Goal: Transaction & Acquisition: Purchase product/service

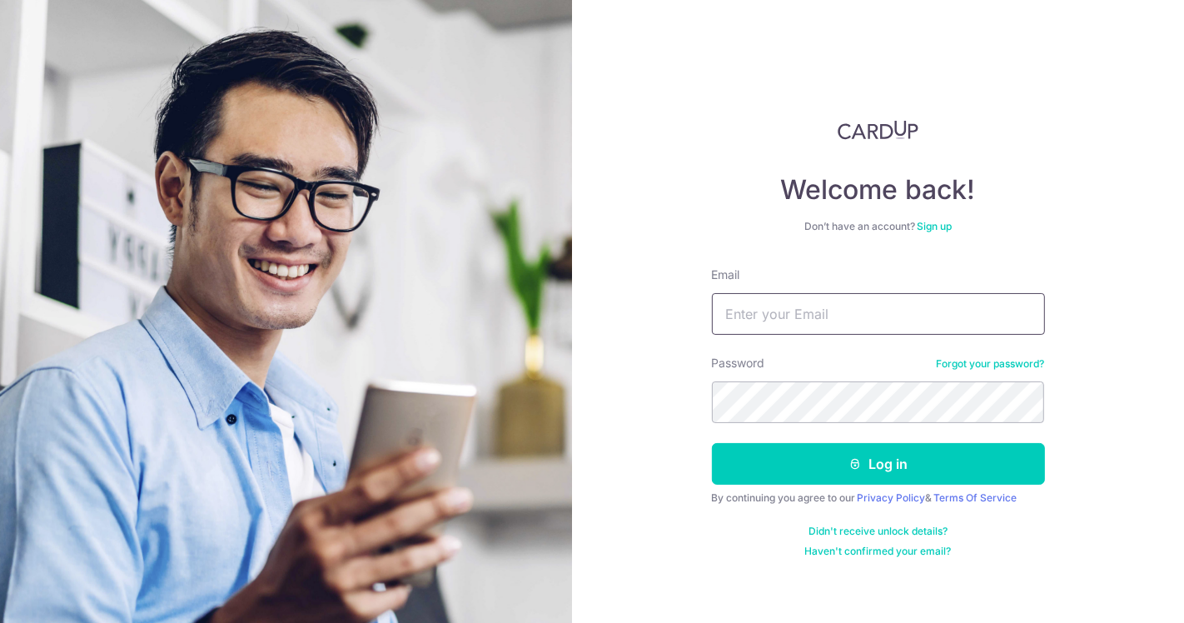
type input "CUkenlin188@gmail.com"
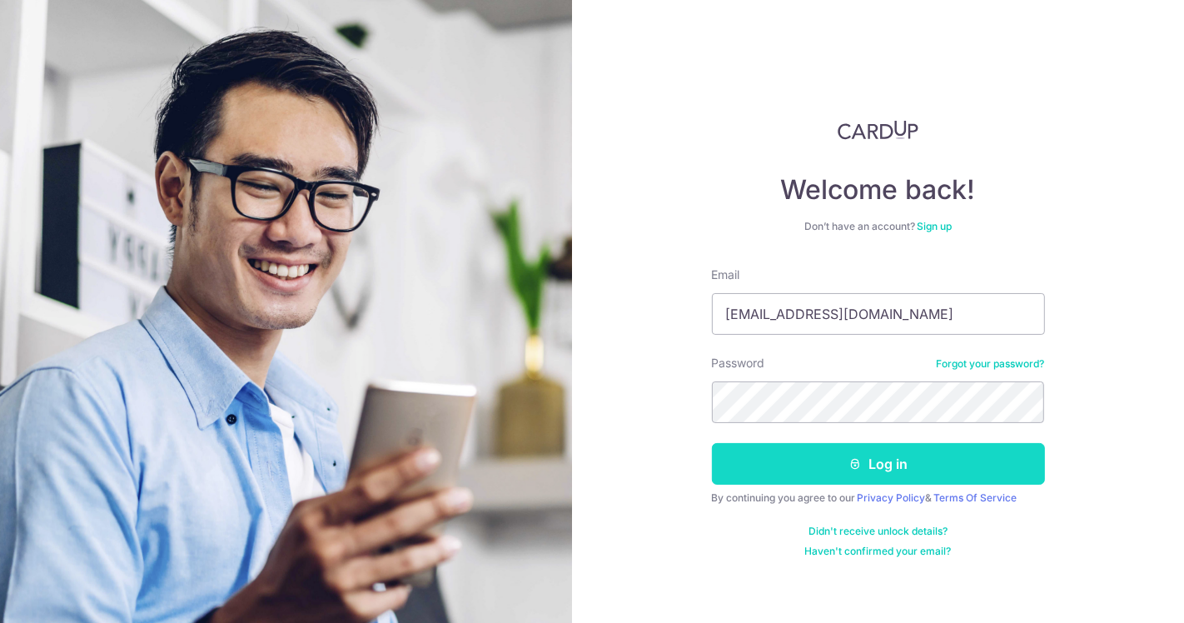
click at [875, 458] on button "Log in" at bounding box center [878, 464] width 333 height 42
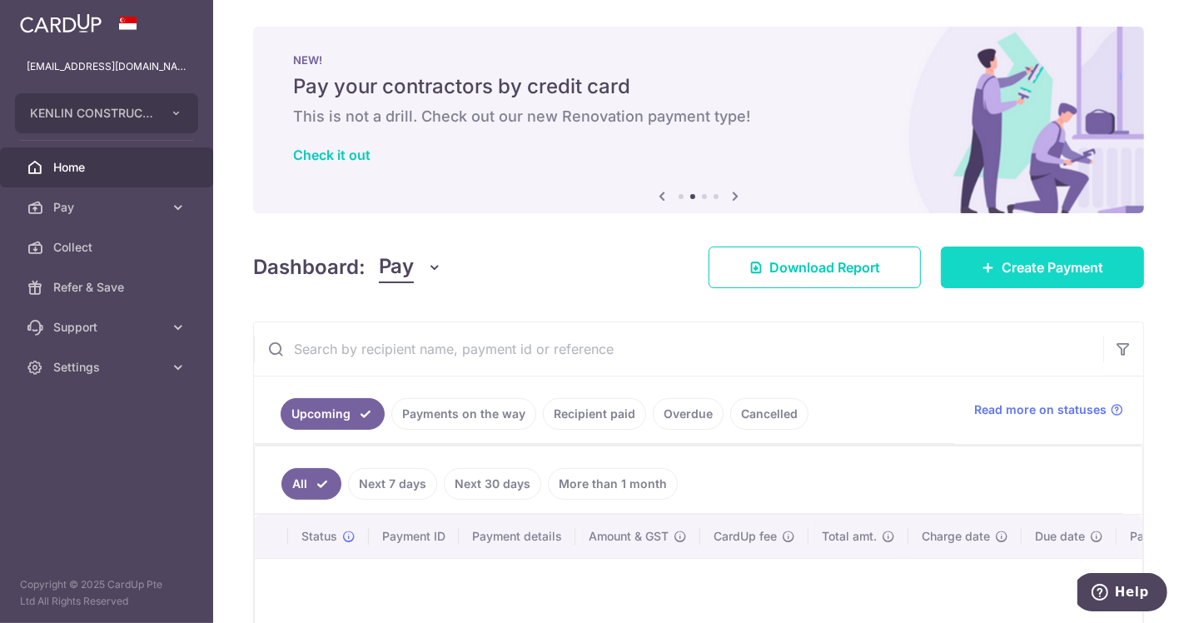
click at [1041, 266] on span "Create Payment" at bounding box center [1052, 267] width 102 height 20
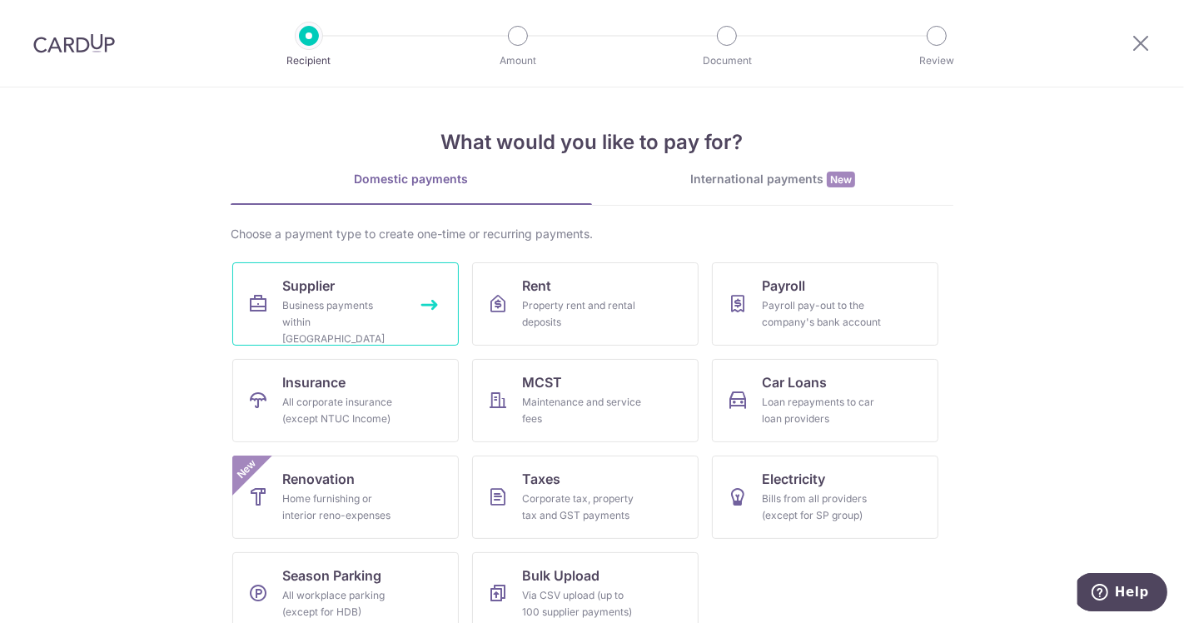
click at [330, 290] on span "Supplier" at bounding box center [308, 286] width 52 height 20
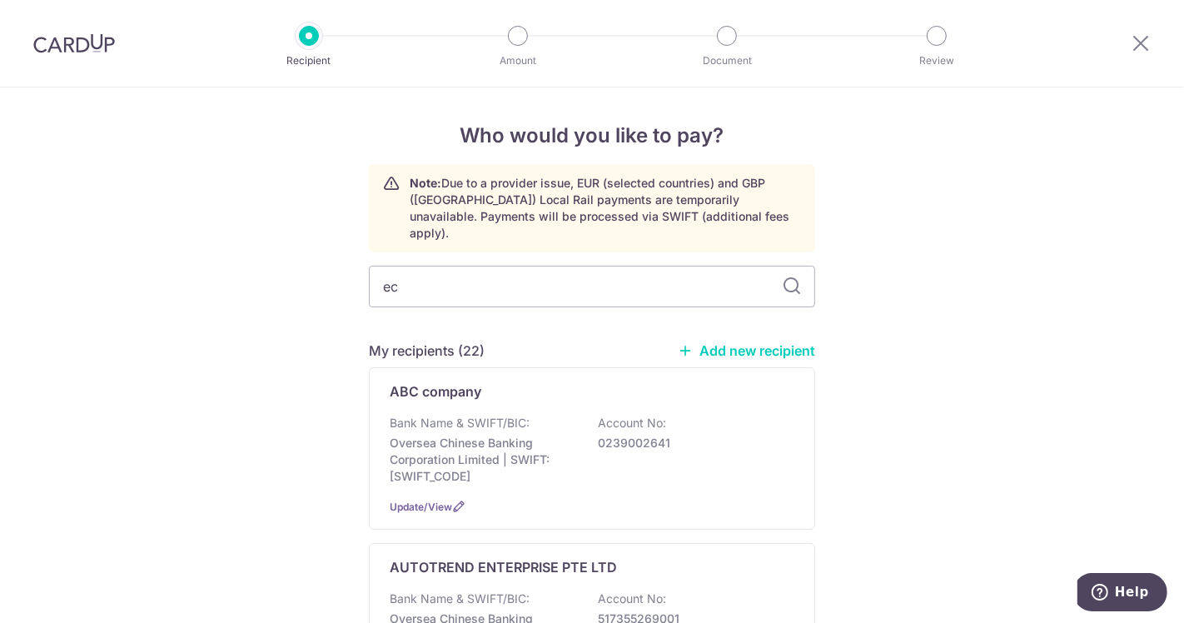
type input "eco"
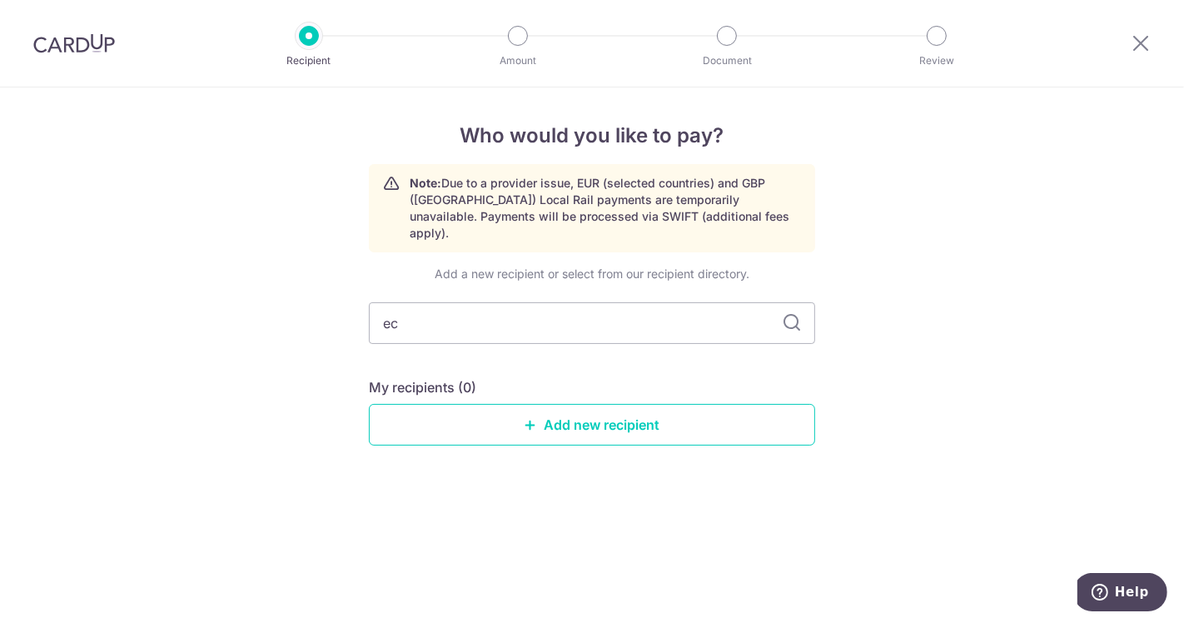
type input "e"
type input "Eco"
type input "E"
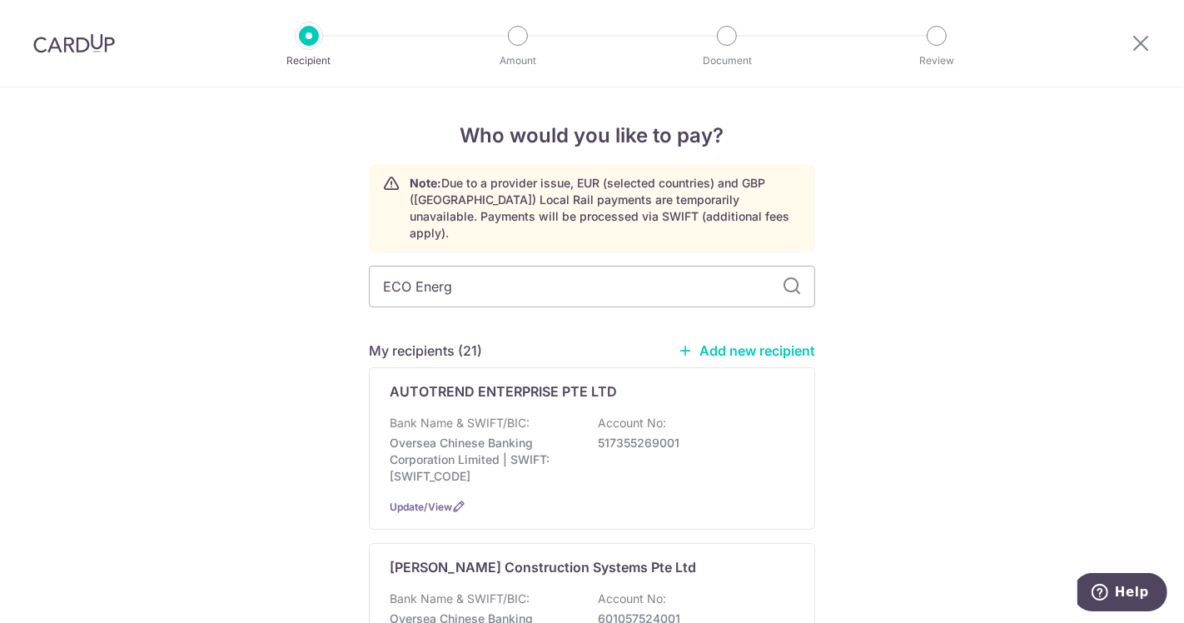
type input "ECO Energy"
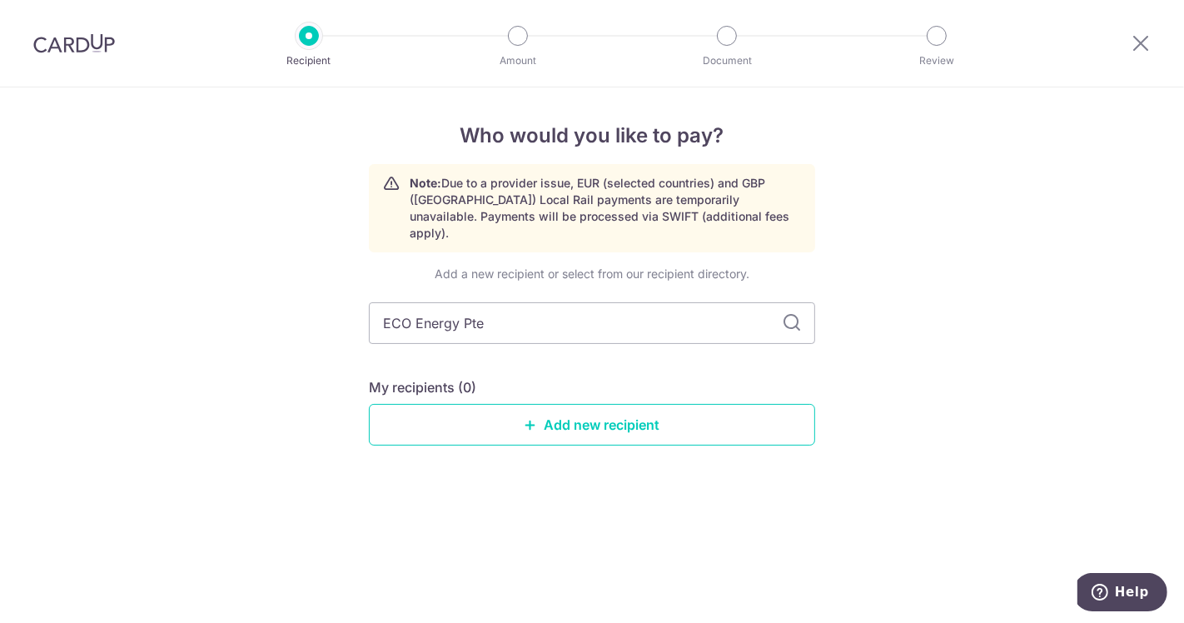
type input "ECO Energy Pte L"
type input "ECO Energy Pte Ld"
click at [546, 410] on link "Add new recipient" at bounding box center [592, 425] width 446 height 42
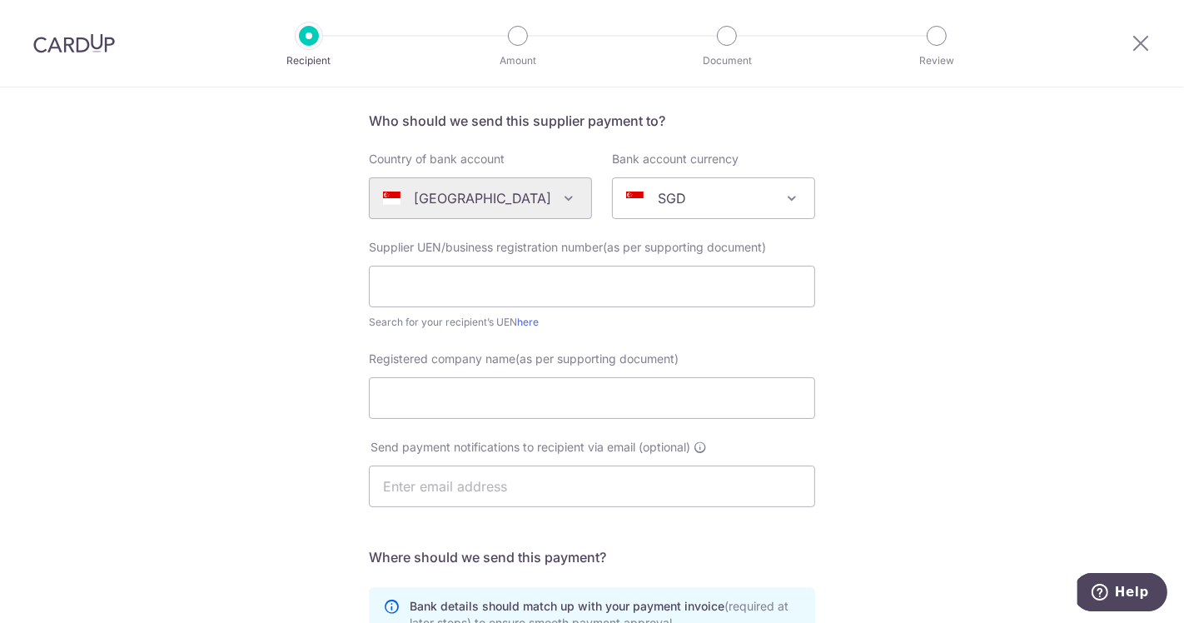
scroll to position [185, 0]
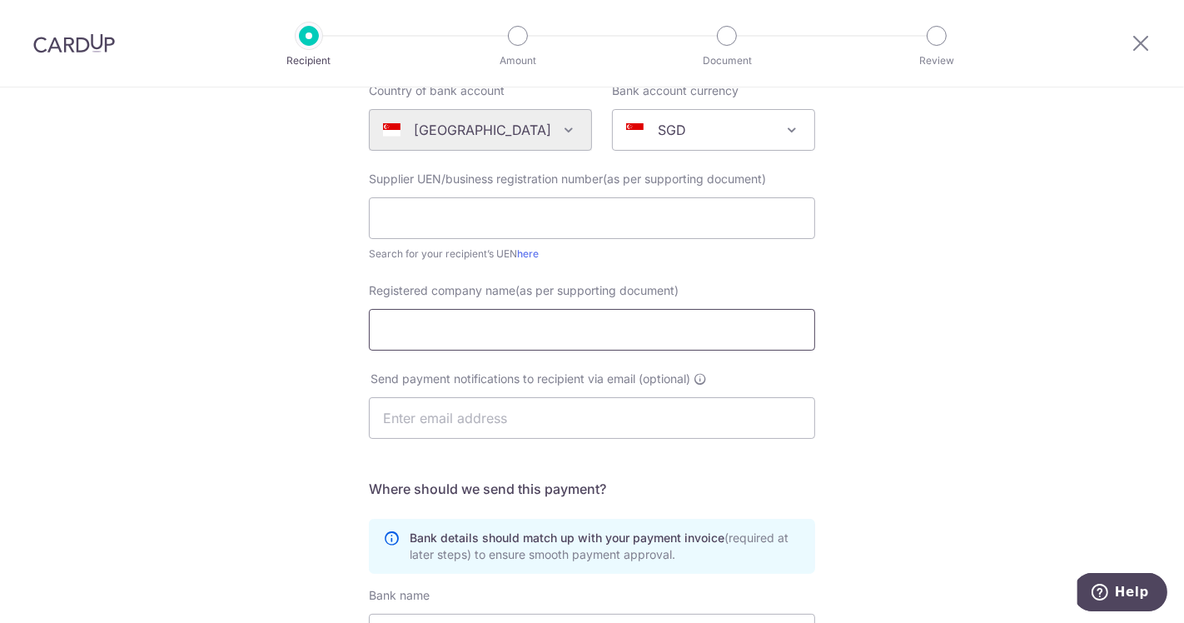
drag, startPoint x: 428, startPoint y: 329, endPoint x: 444, endPoint y: 328, distance: 15.8
click at [434, 328] on input "Registered company name(as per supporting document)" at bounding box center [592, 330] width 446 height 42
type input "ECO Energy Pte Ltd"
click at [419, 420] on input "text" at bounding box center [592, 418] width 446 height 42
type input "k"
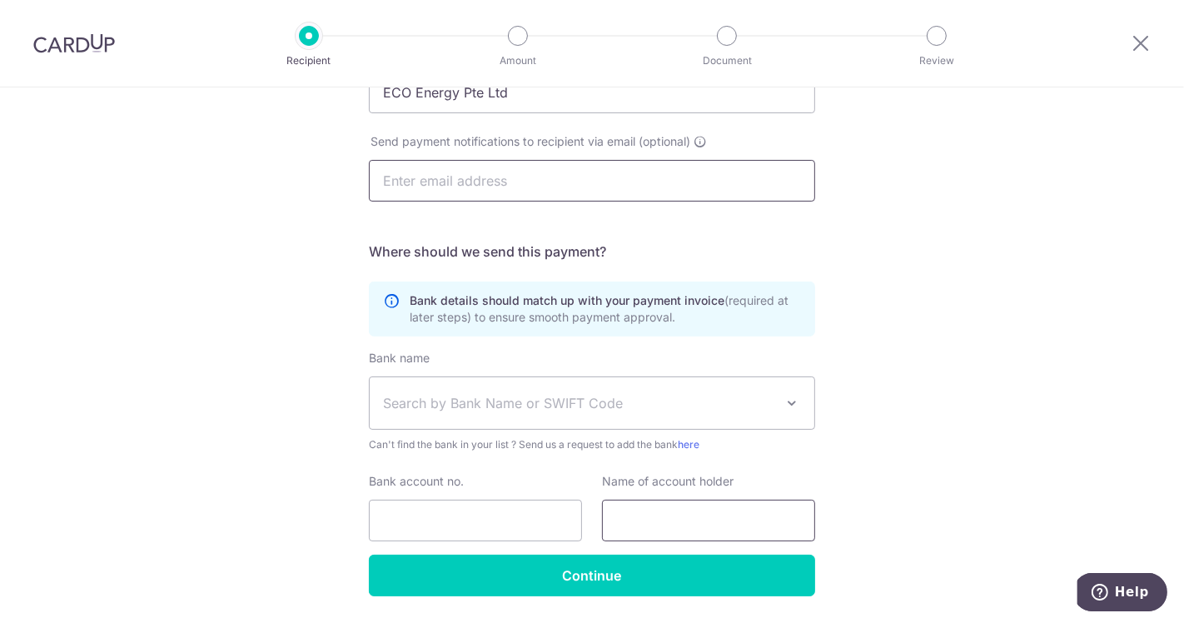
scroll to position [462, 0]
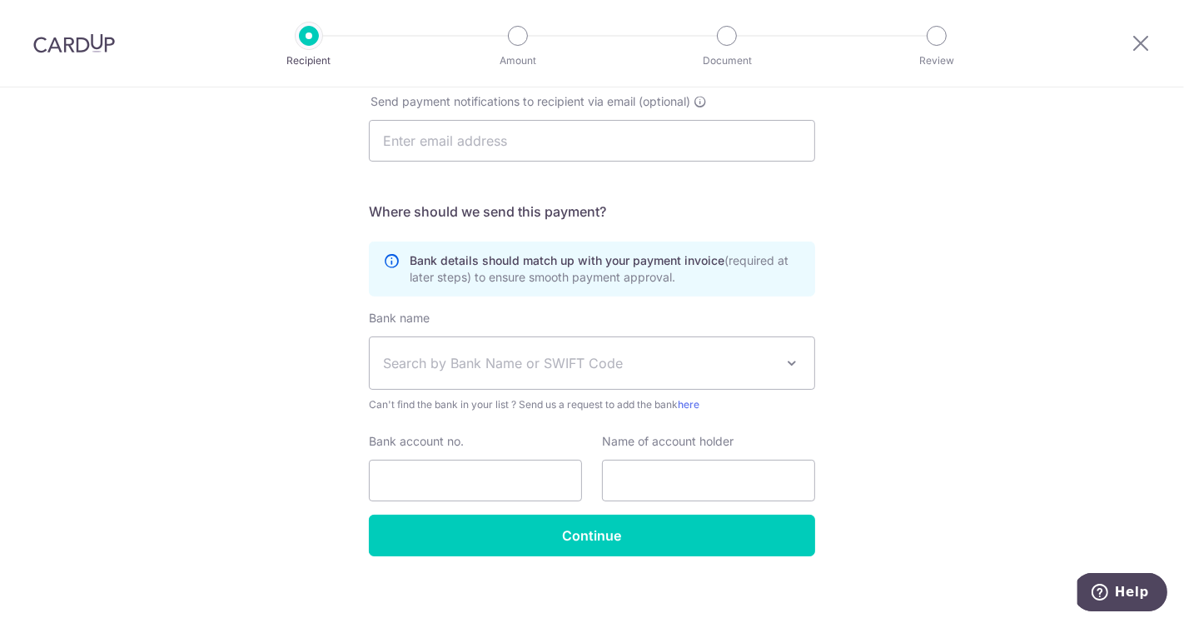
drag, startPoint x: 416, startPoint y: 356, endPoint x: 481, endPoint y: 370, distance: 66.3
click at [420, 356] on span "Search by Bank Name or SWIFT Code" at bounding box center [578, 363] width 391 height 20
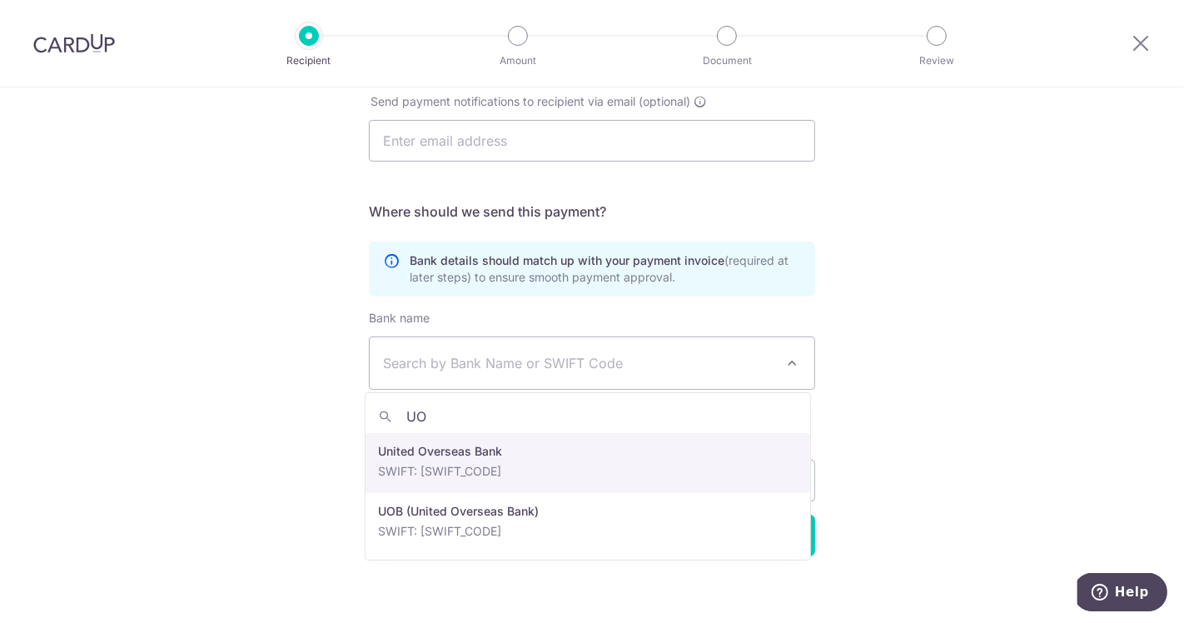
type input "UOB"
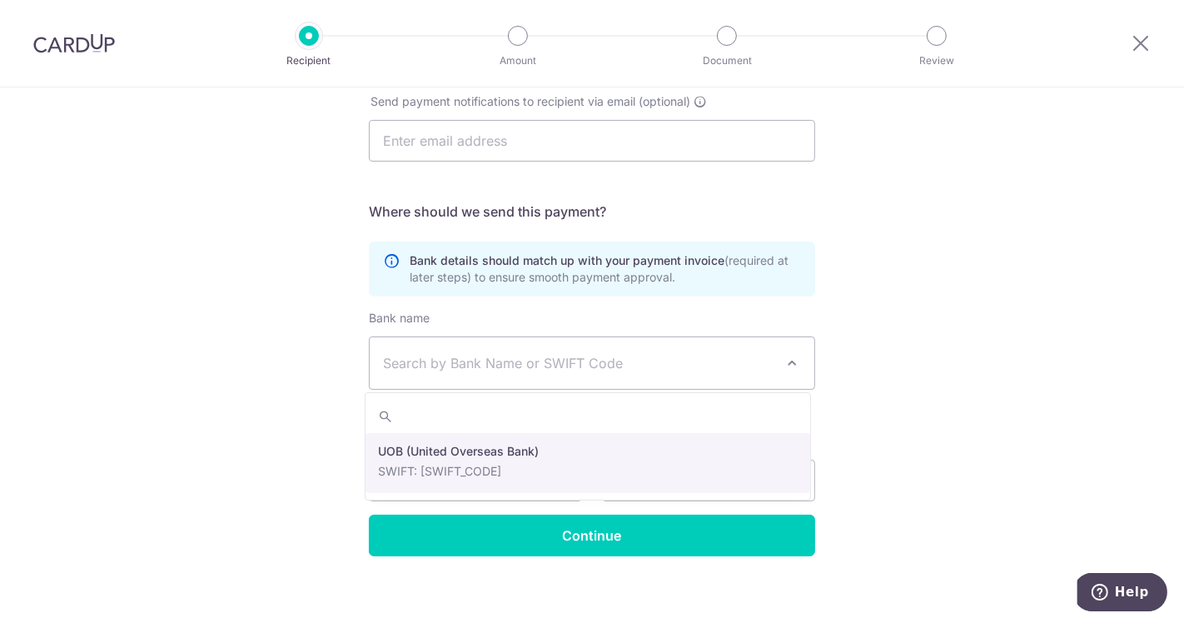
click at [428, 347] on span "Search by Bank Name or SWIFT Code" at bounding box center [592, 363] width 445 height 52
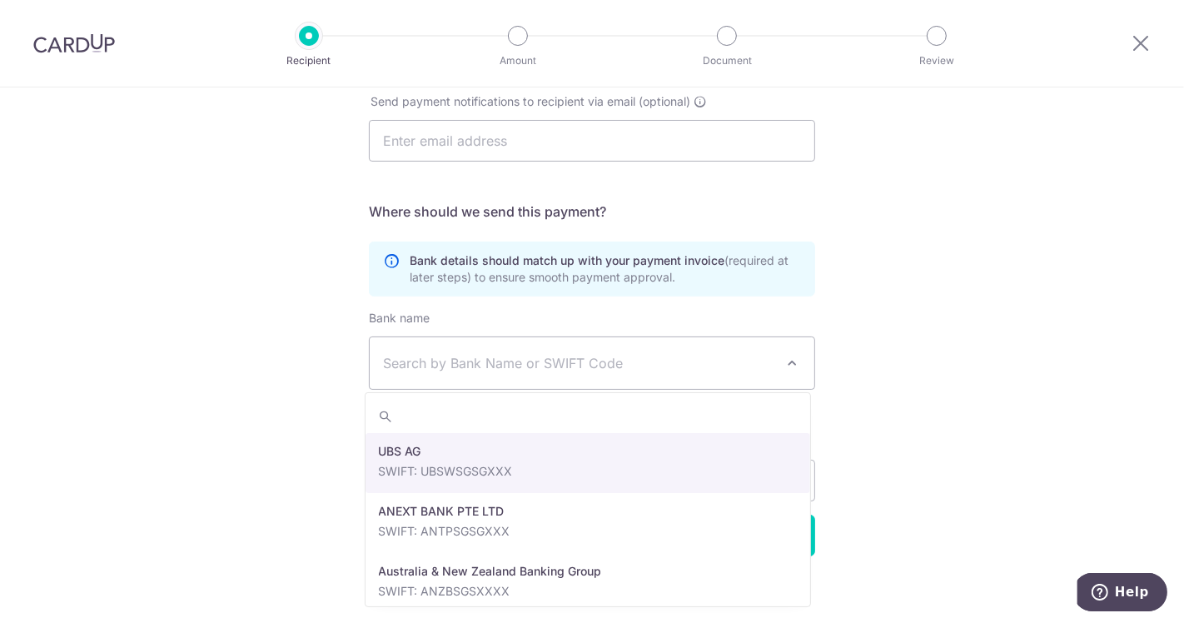
click at [425, 353] on span "Search by Bank Name or SWIFT Code" at bounding box center [578, 363] width 391 height 20
click at [921, 291] on div "Who would you like to pay? Your recipient does not need a CardUp account to rec…" at bounding box center [592, 129] width 1184 height 1009
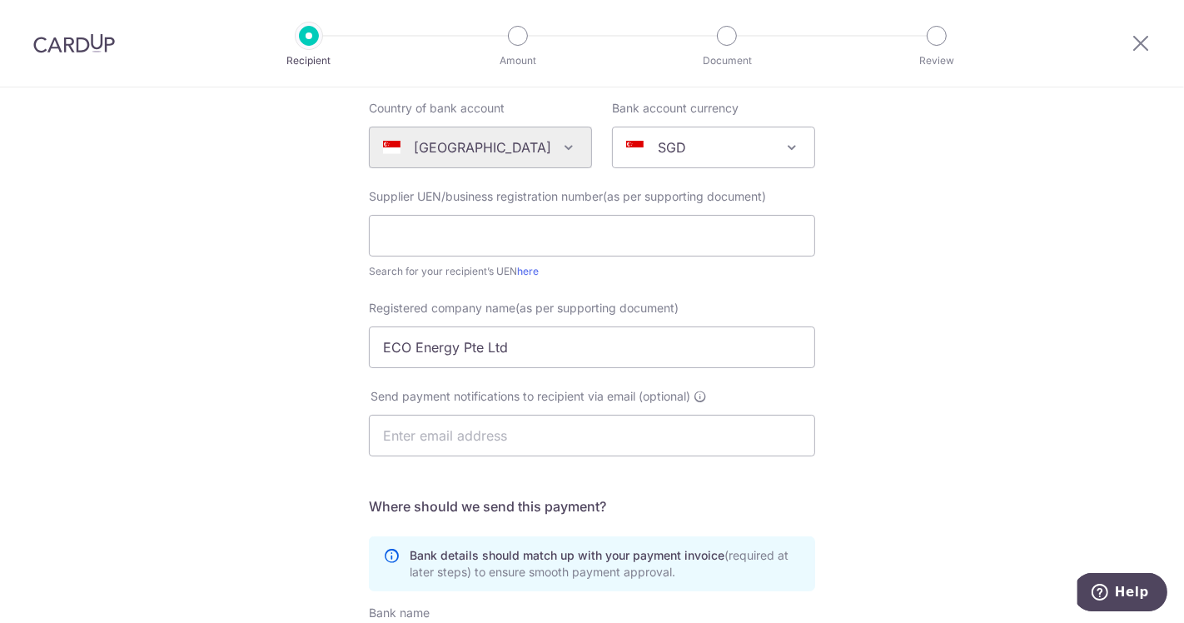
scroll to position [0, 0]
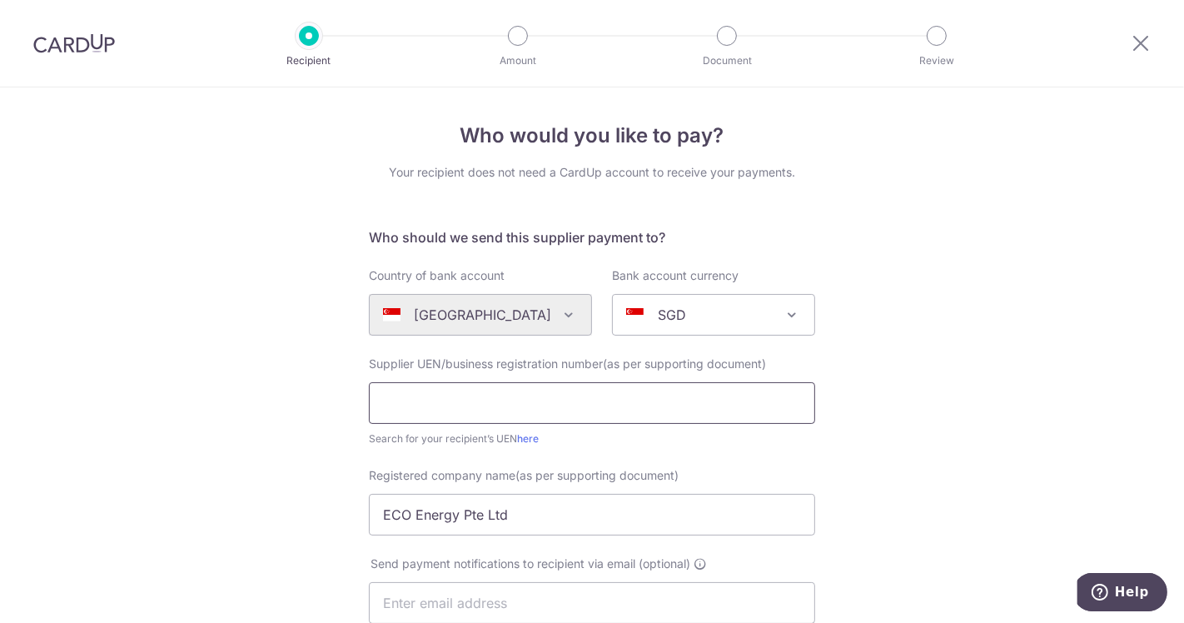
click at [410, 399] on input "text" at bounding box center [592, 403] width 446 height 42
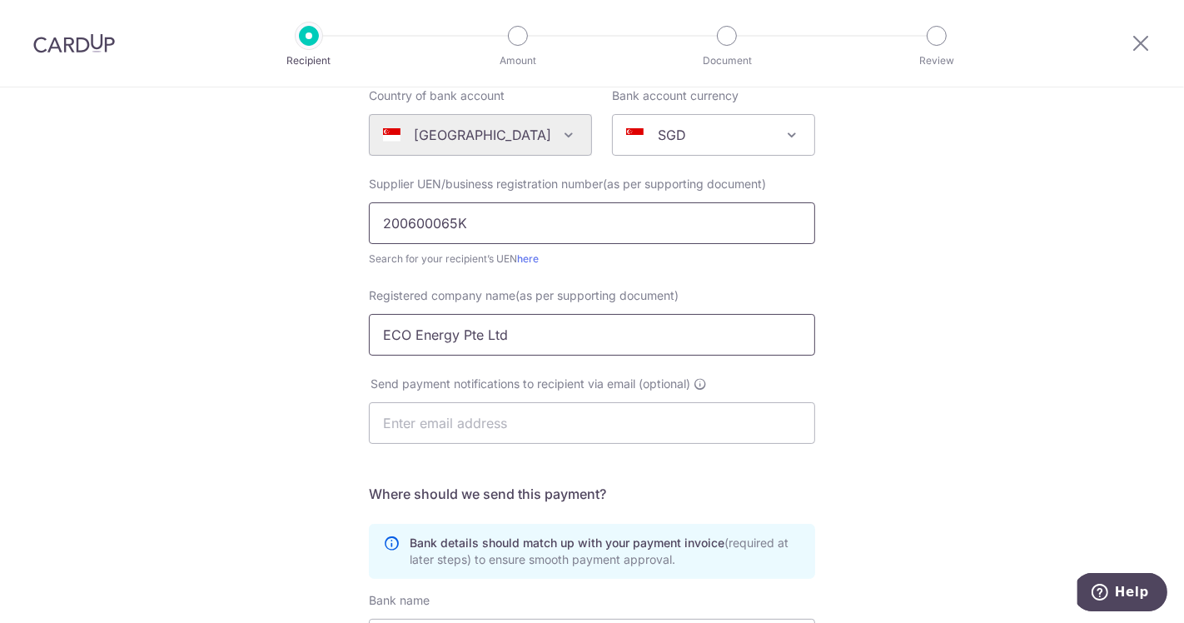
scroll to position [185, 0]
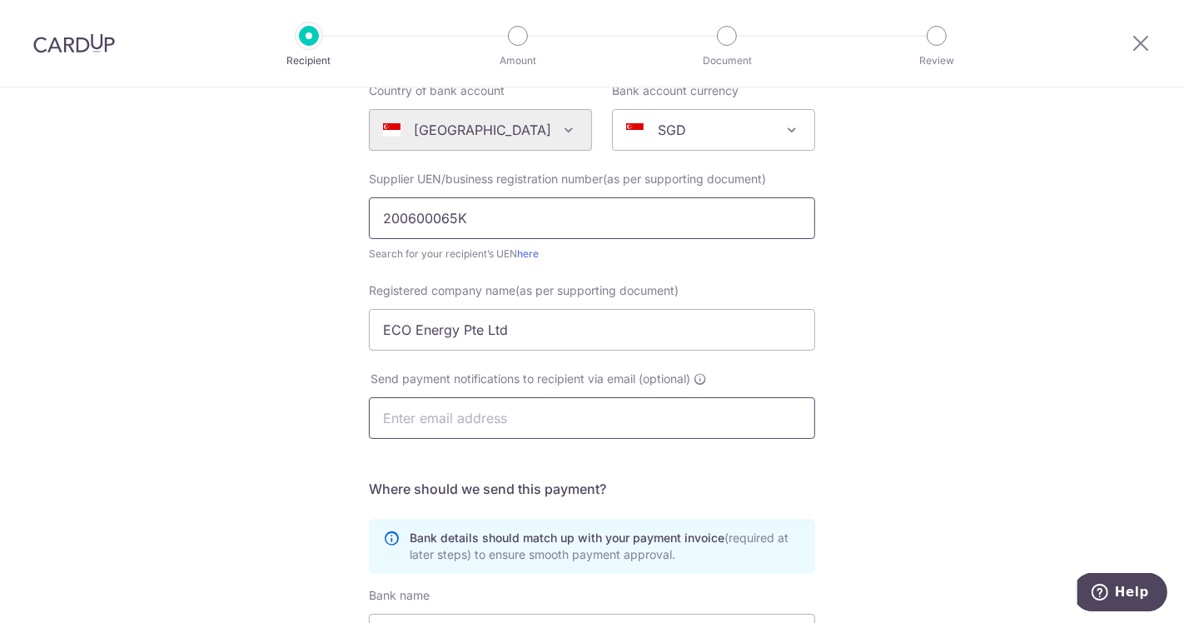
type input "200600065K"
click at [458, 422] on input "text" at bounding box center [592, 418] width 446 height 42
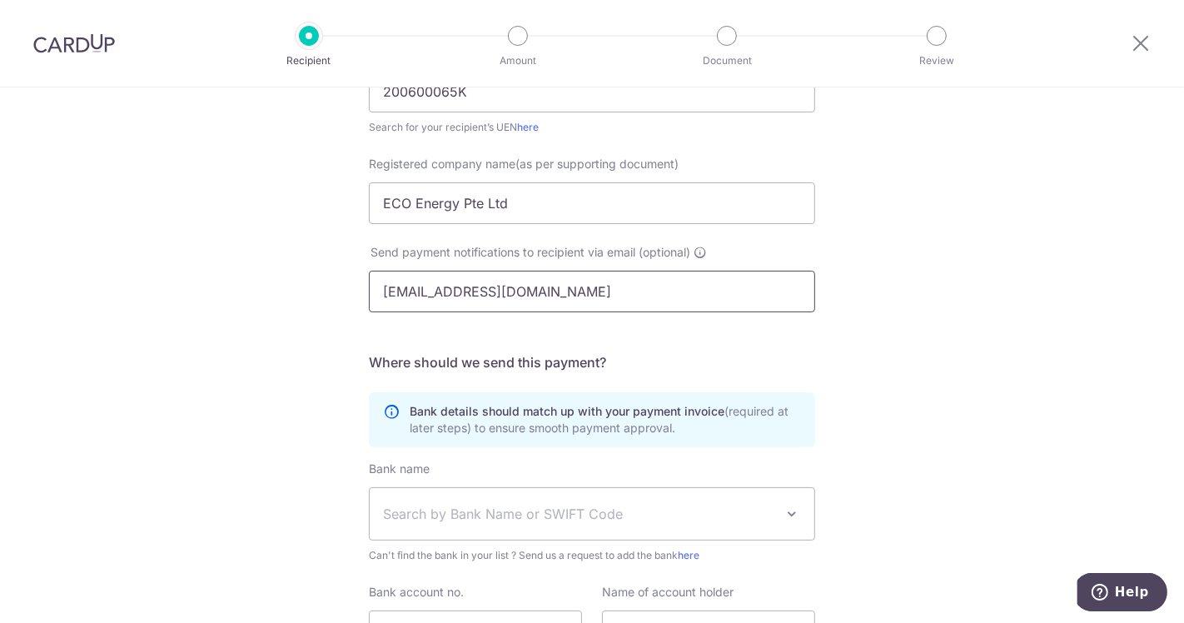
scroll to position [462, 0]
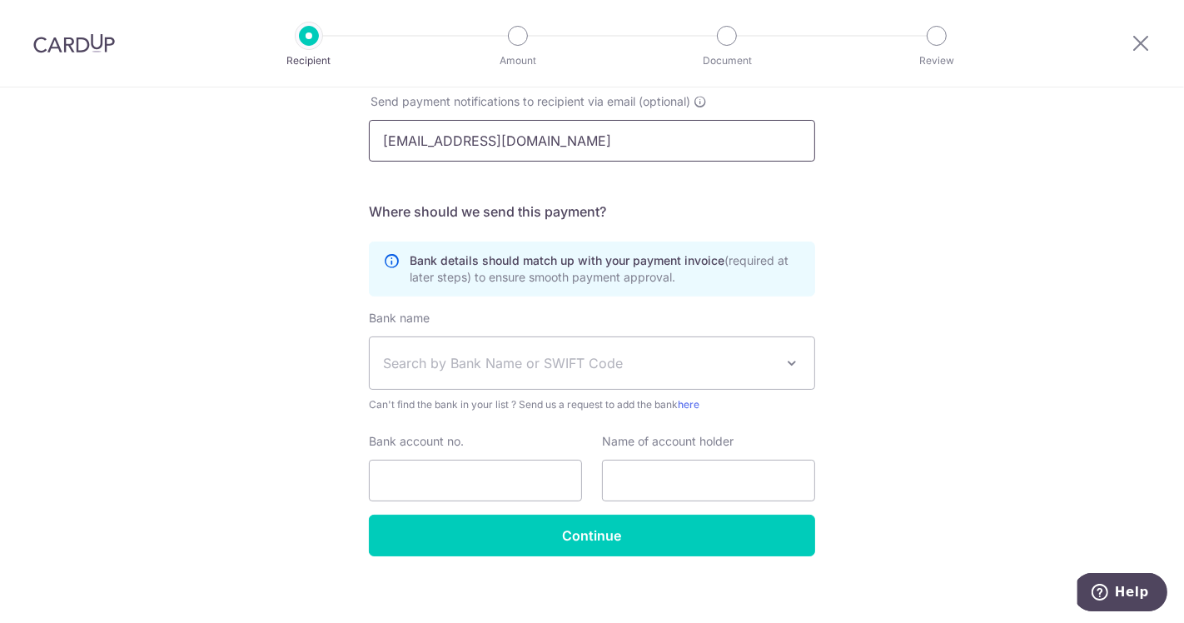
type input "ken188@singnet.com.sg"
click at [462, 373] on span "Search by Bank Name or SWIFT Code" at bounding box center [592, 363] width 445 height 52
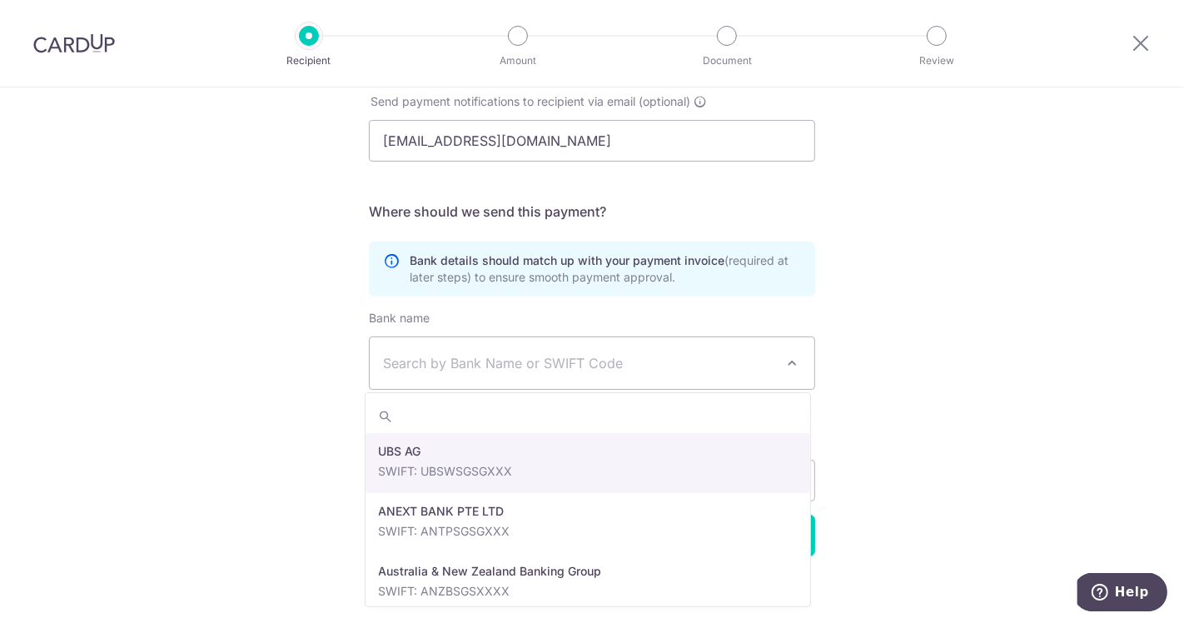
click at [447, 349] on span "Search by Bank Name or SWIFT Code" at bounding box center [592, 363] width 445 height 52
click at [494, 364] on span "Search by Bank Name or SWIFT Code" at bounding box center [578, 363] width 391 height 20
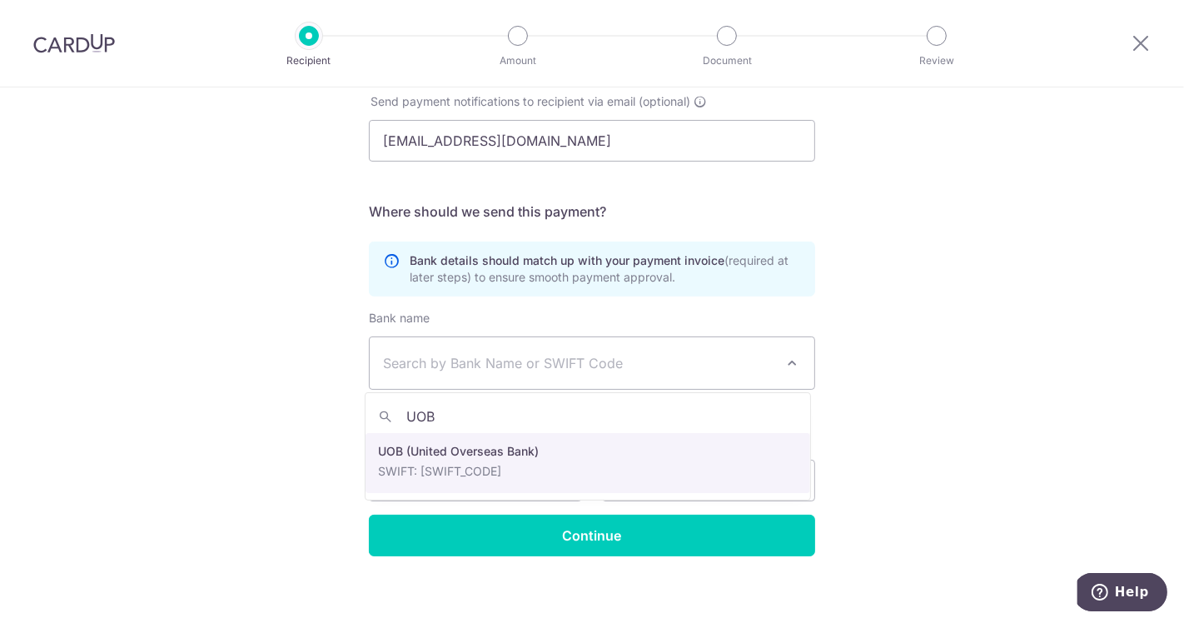
type input "UOB"
select select "18"
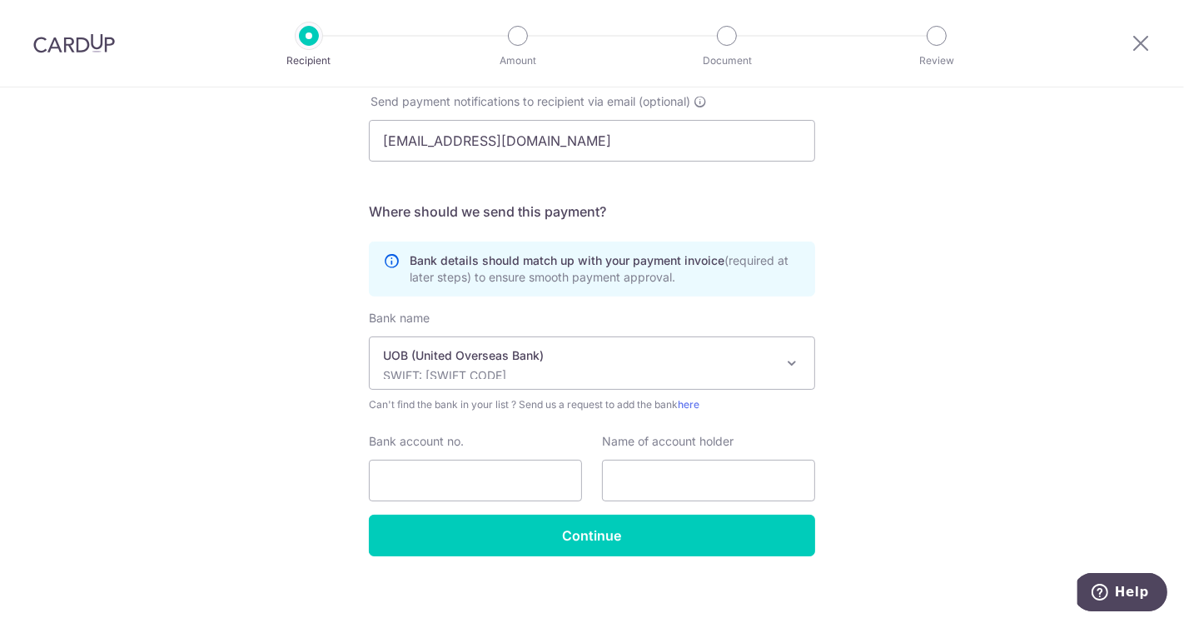
click at [528, 448] on div "Bank account no." at bounding box center [475, 467] width 213 height 68
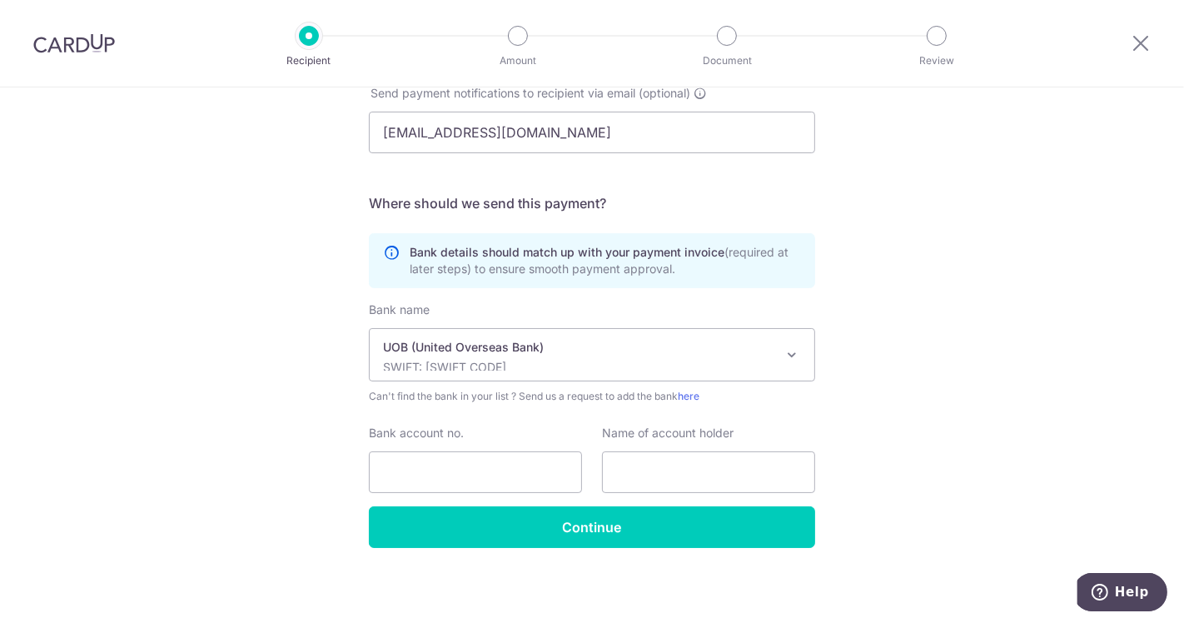
scroll to position [472, 0]
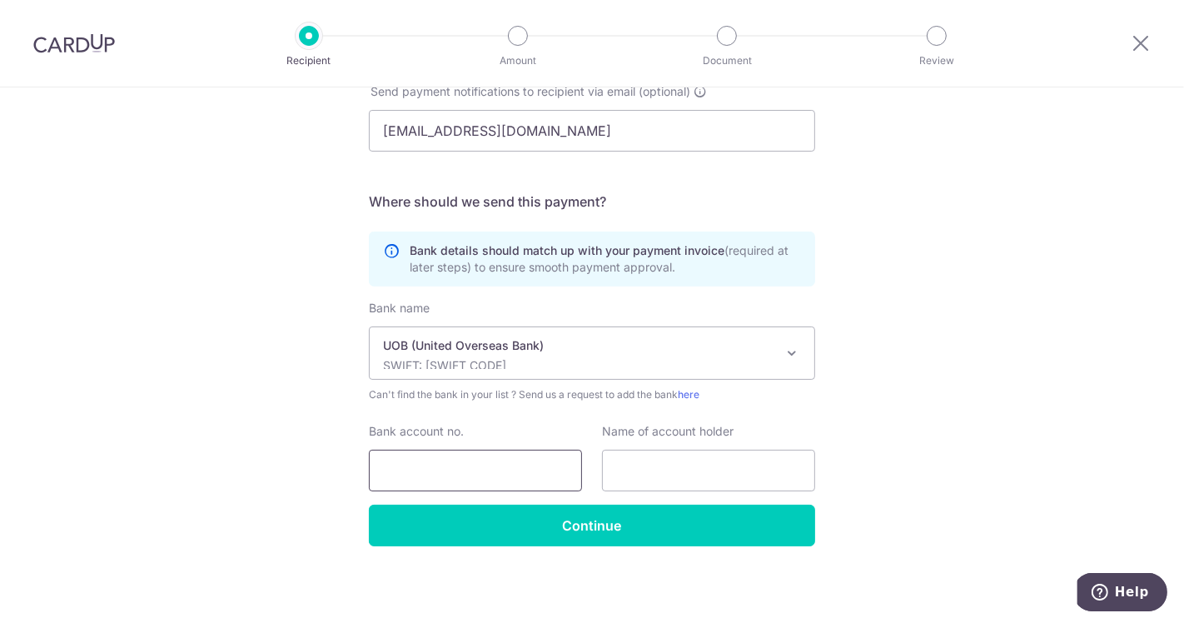
click at [447, 476] on input "Bank account no." at bounding box center [475, 471] width 213 height 42
type input "3933004323"
drag, startPoint x: 661, startPoint y: 471, endPoint x: 744, endPoint y: 455, distance: 84.9
click at [662, 470] on input "text" at bounding box center [708, 471] width 213 height 42
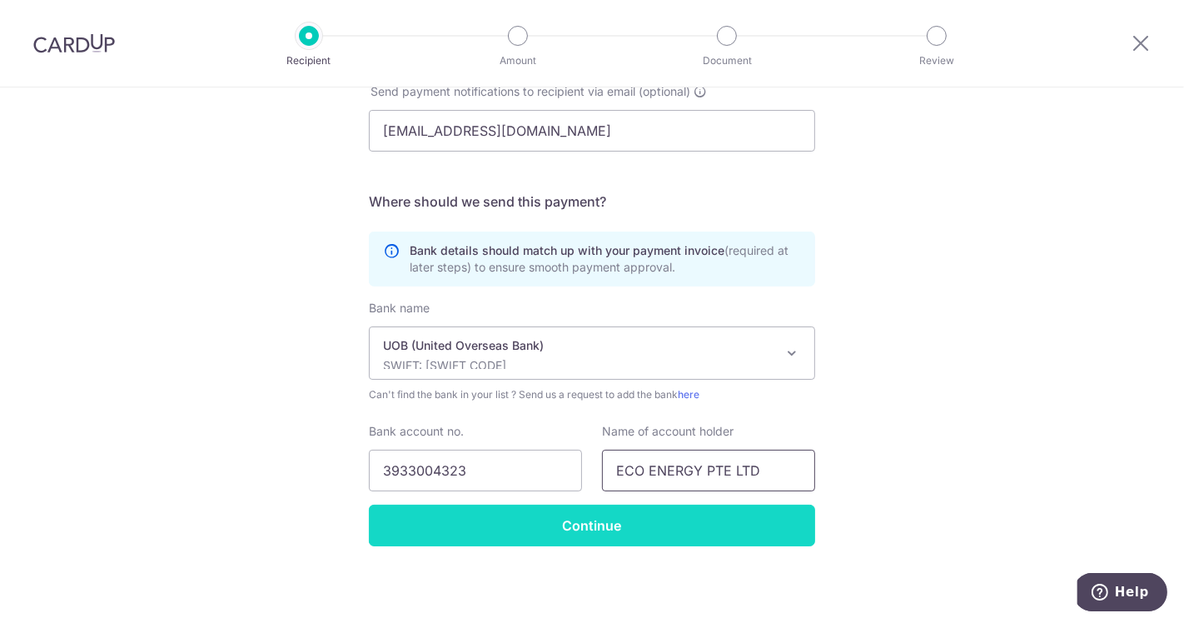
type input "ECO ENERGY PTE LTD"
click at [608, 527] on input "Continue" at bounding box center [592, 525] width 446 height 42
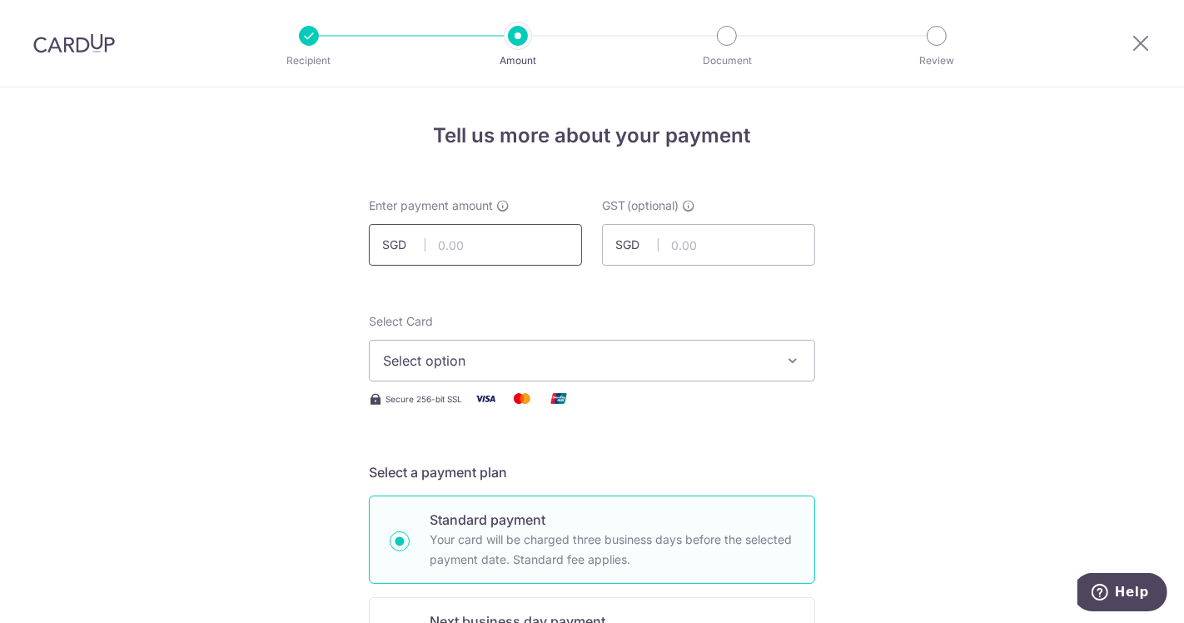
click at [482, 251] on input "text" at bounding box center [475, 245] width 213 height 42
type input "23,316.70"
click at [487, 351] on span "Select option" at bounding box center [577, 360] width 388 height 20
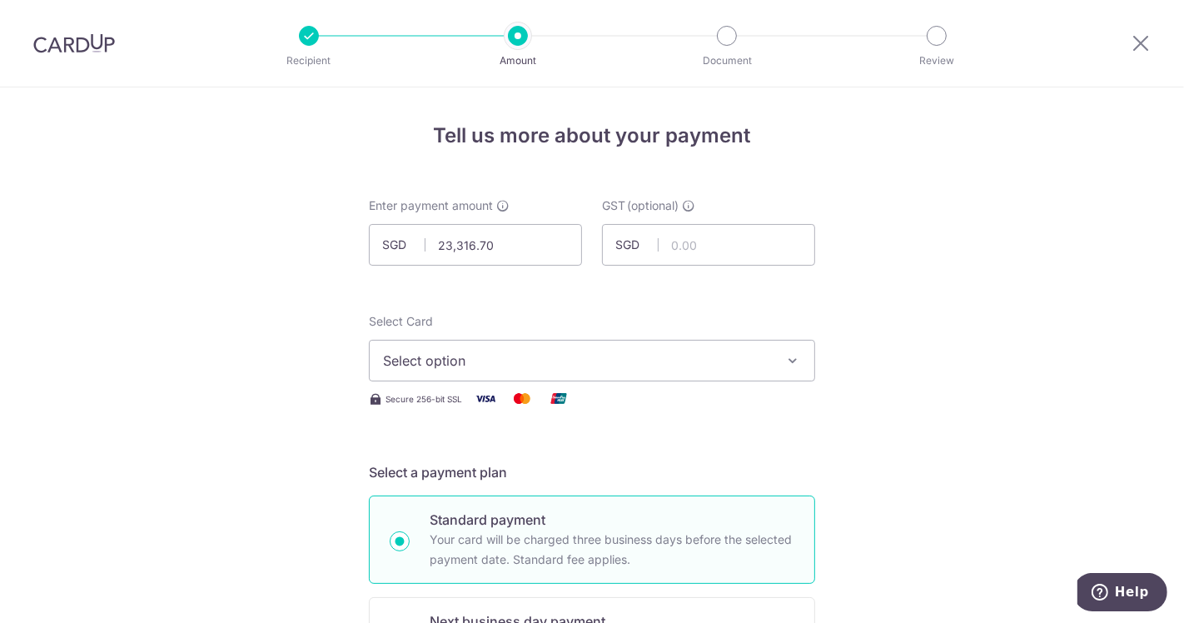
click at [790, 362] on icon "button" at bounding box center [792, 360] width 17 height 17
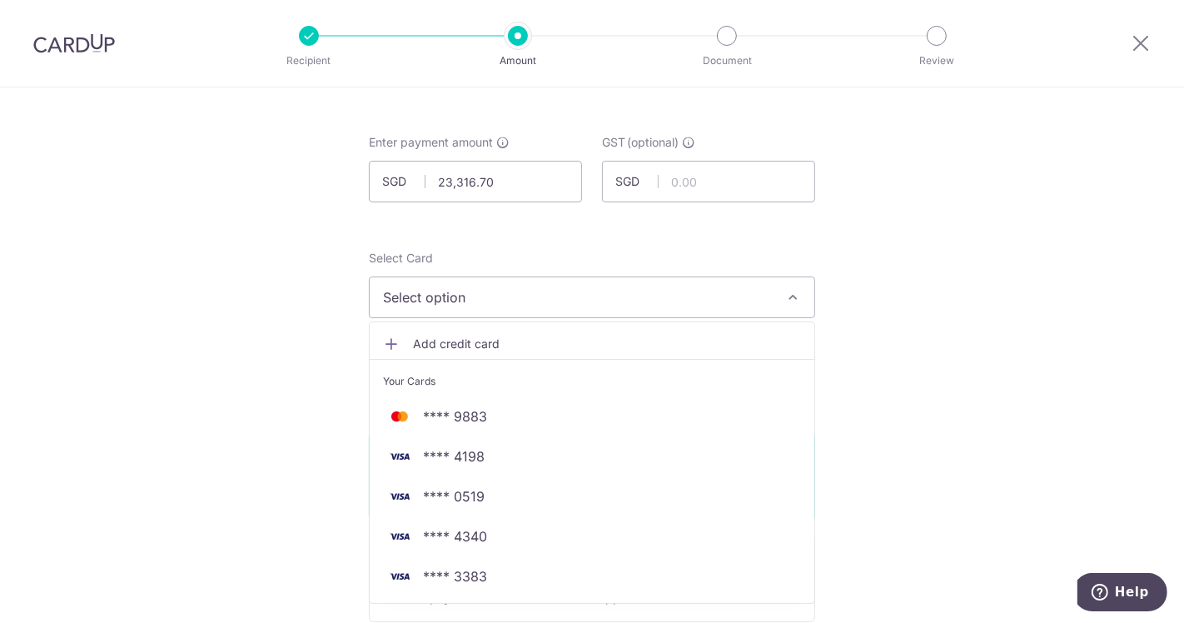
scroll to position [92, 0]
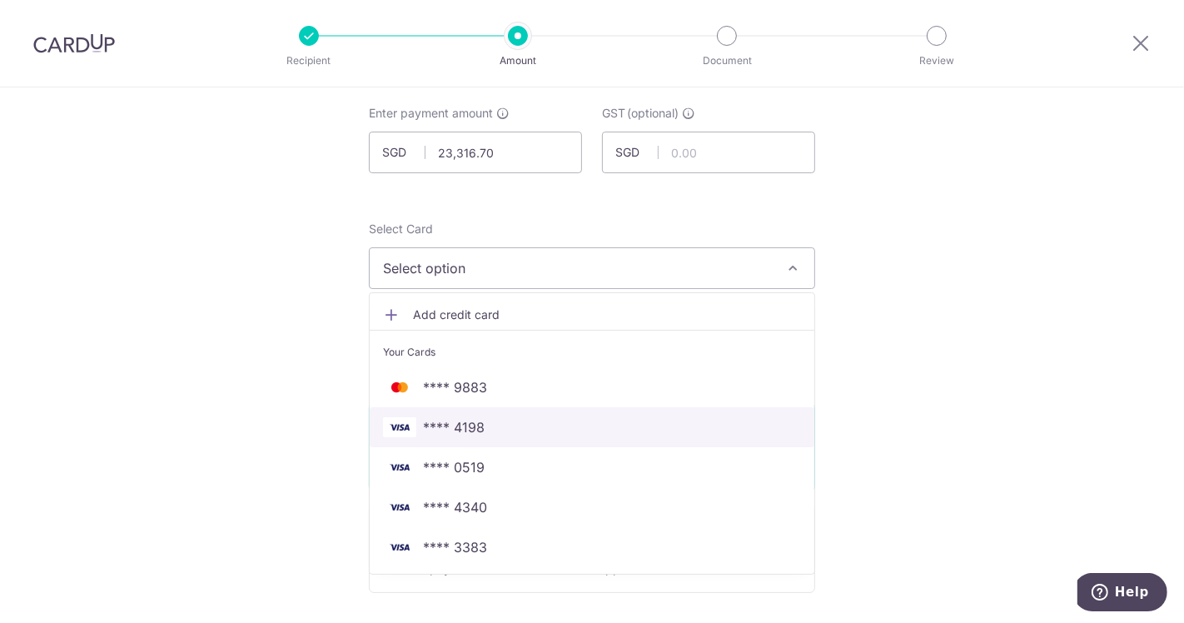
click at [464, 432] on span "**** 4198" at bounding box center [454, 427] width 62 height 20
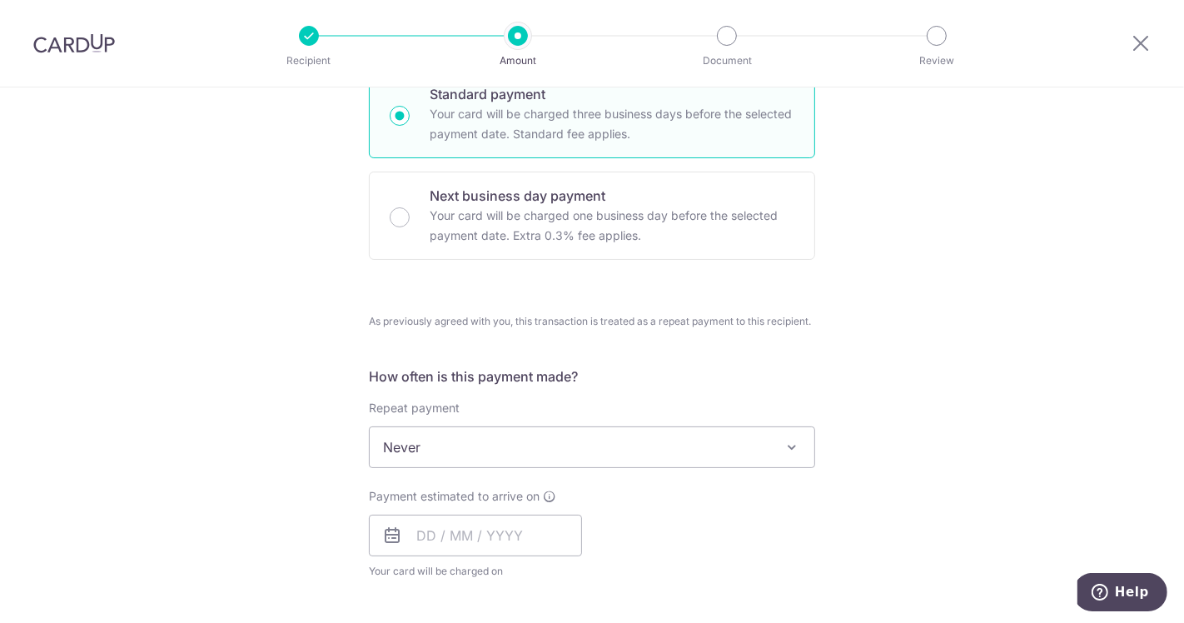
scroll to position [554, 0]
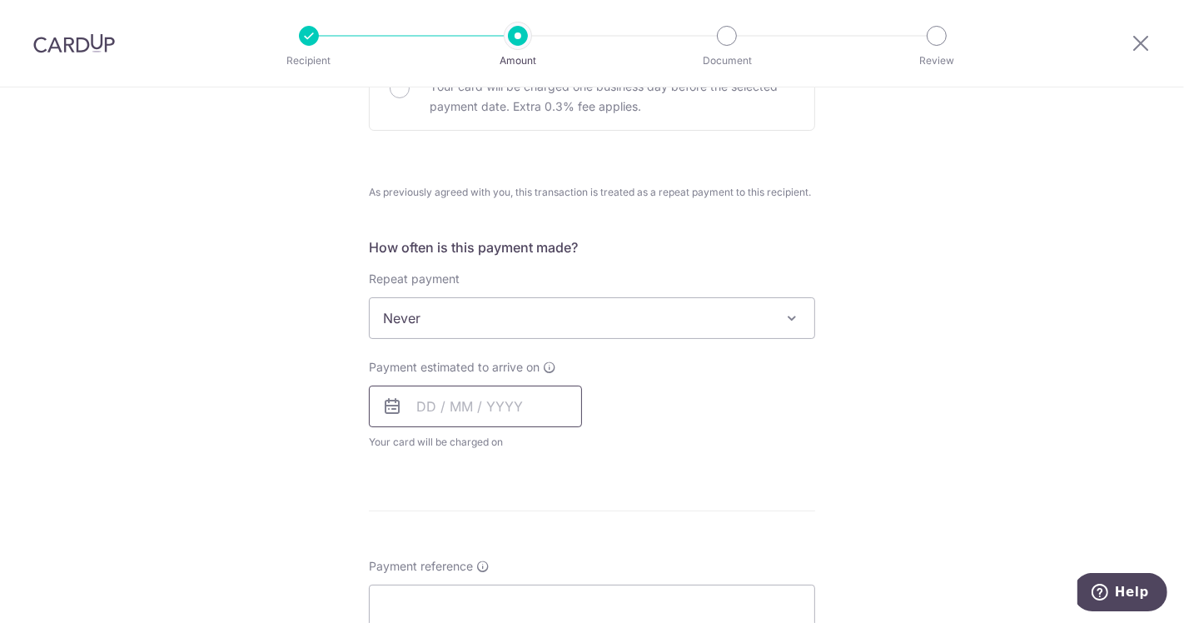
click at [505, 405] on input "text" at bounding box center [475, 406] width 213 height 42
click at [531, 524] on link "4" at bounding box center [536, 524] width 27 height 27
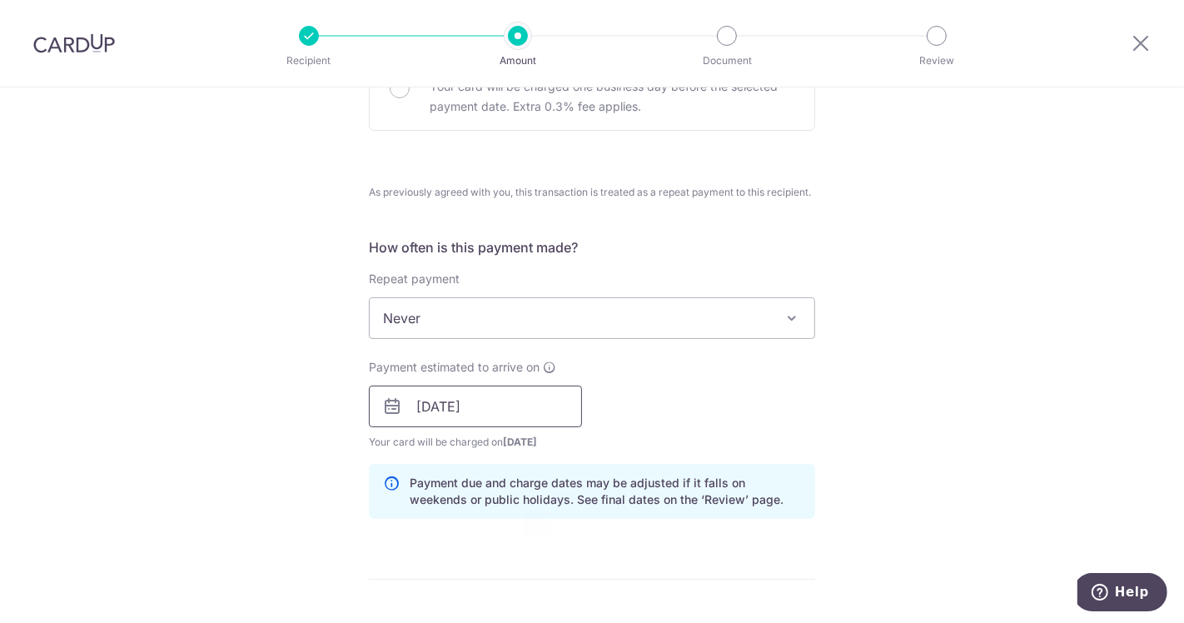
click at [489, 400] on input "[DATE]" at bounding box center [475, 406] width 213 height 42
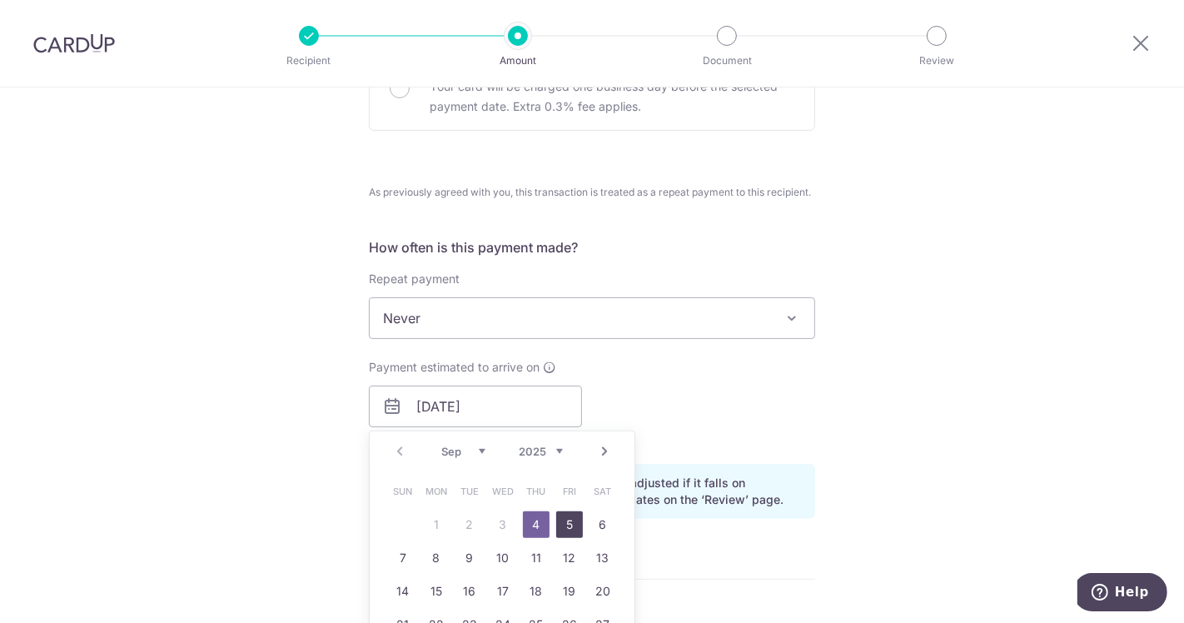
click at [564, 522] on link "5" at bounding box center [569, 524] width 27 height 27
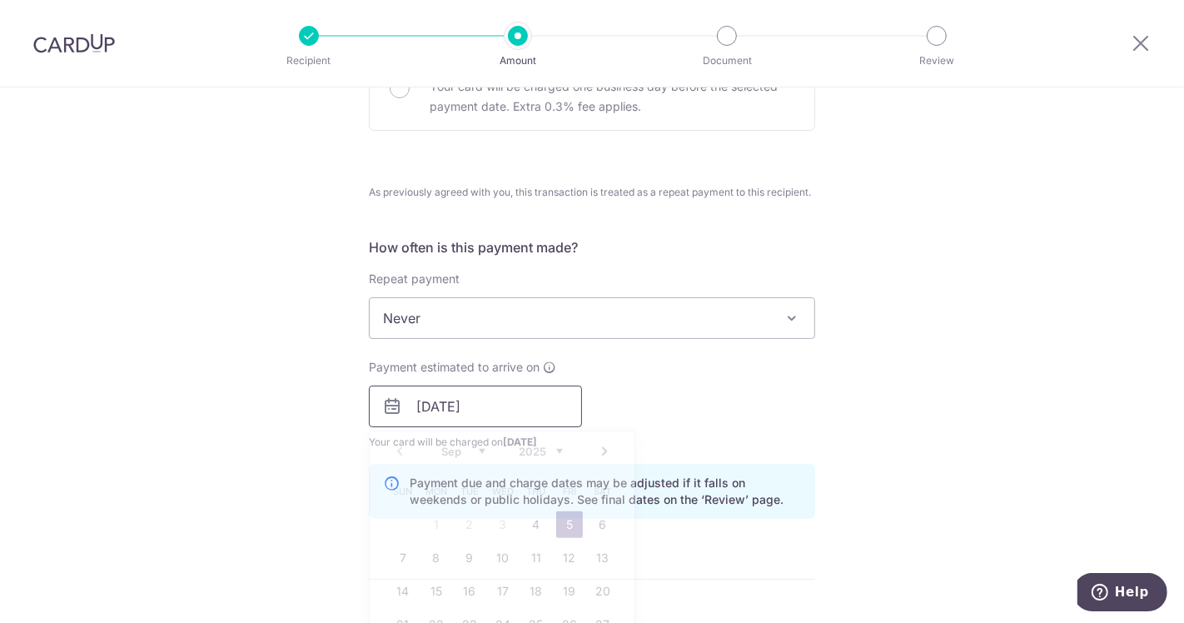
click at [509, 400] on input "05/09/2025" at bounding box center [475, 406] width 213 height 42
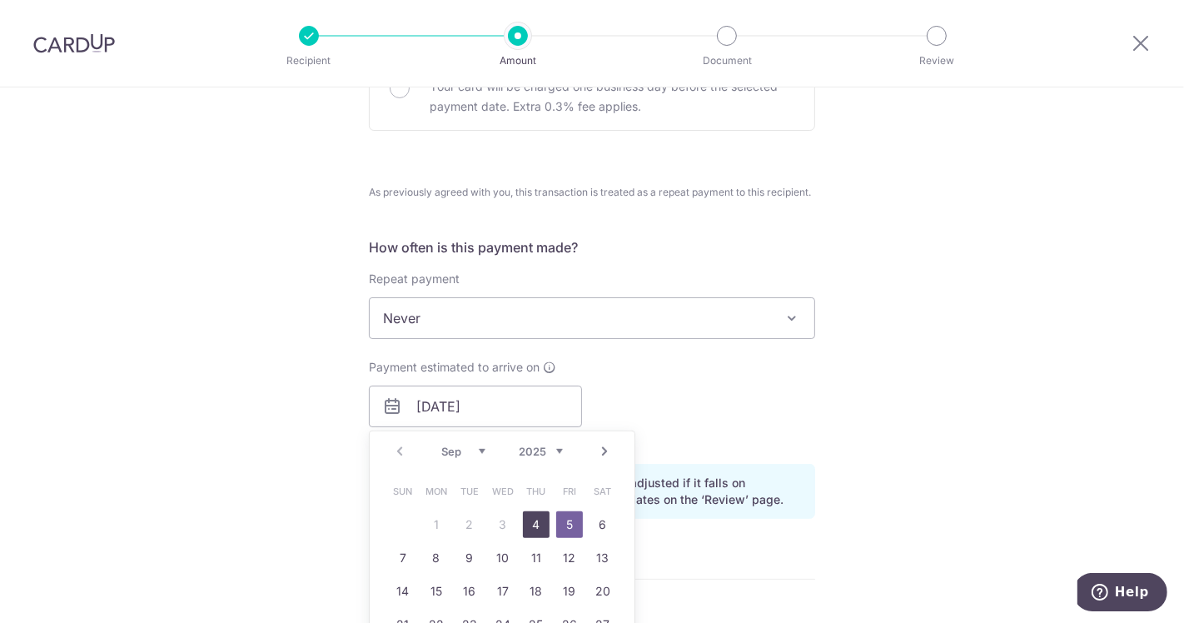
click at [531, 523] on link "4" at bounding box center [536, 524] width 27 height 27
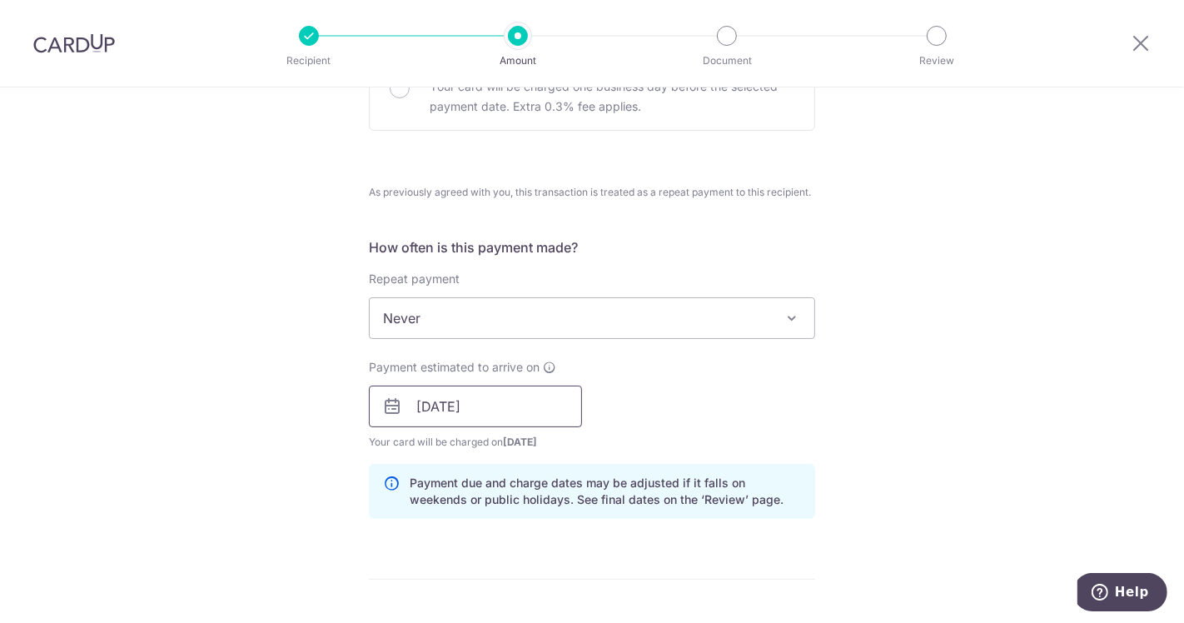
click at [504, 399] on input "04/09/2025" at bounding box center [475, 406] width 213 height 42
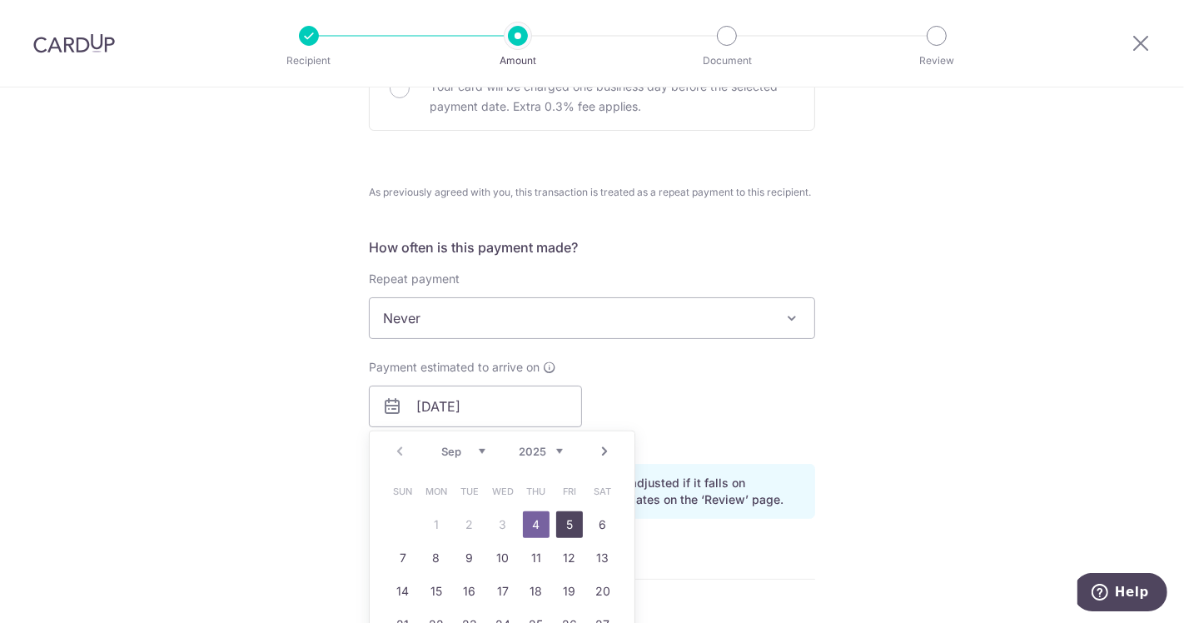
click at [562, 517] on link "5" at bounding box center [569, 524] width 27 height 27
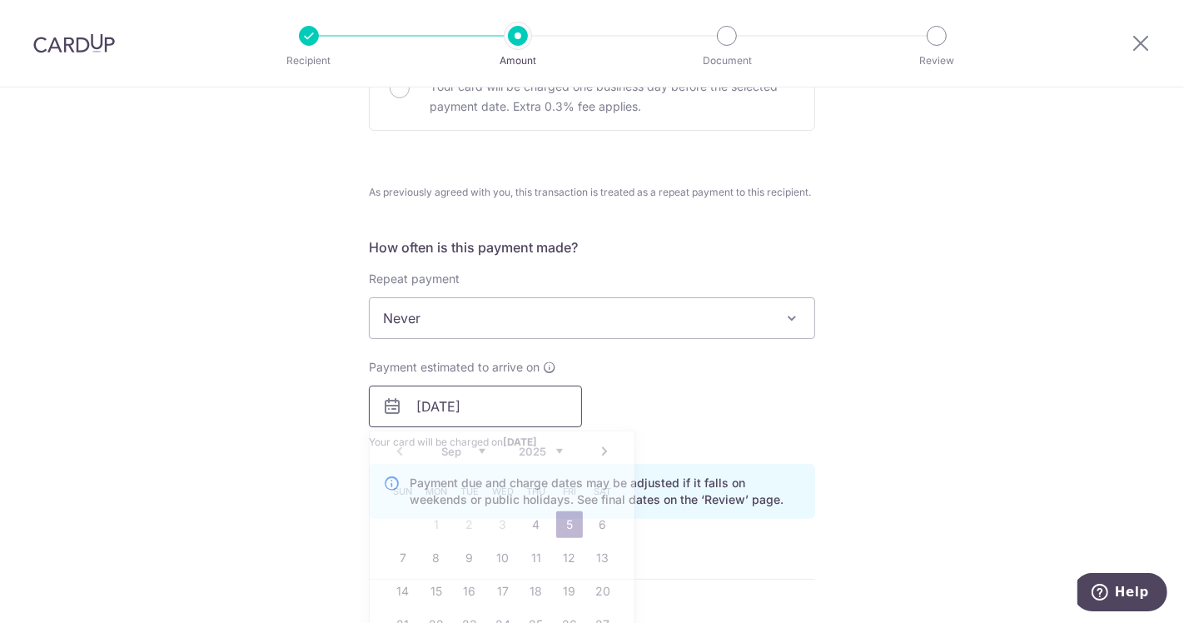
click at [528, 407] on input "05/09/2025" at bounding box center [475, 406] width 213 height 42
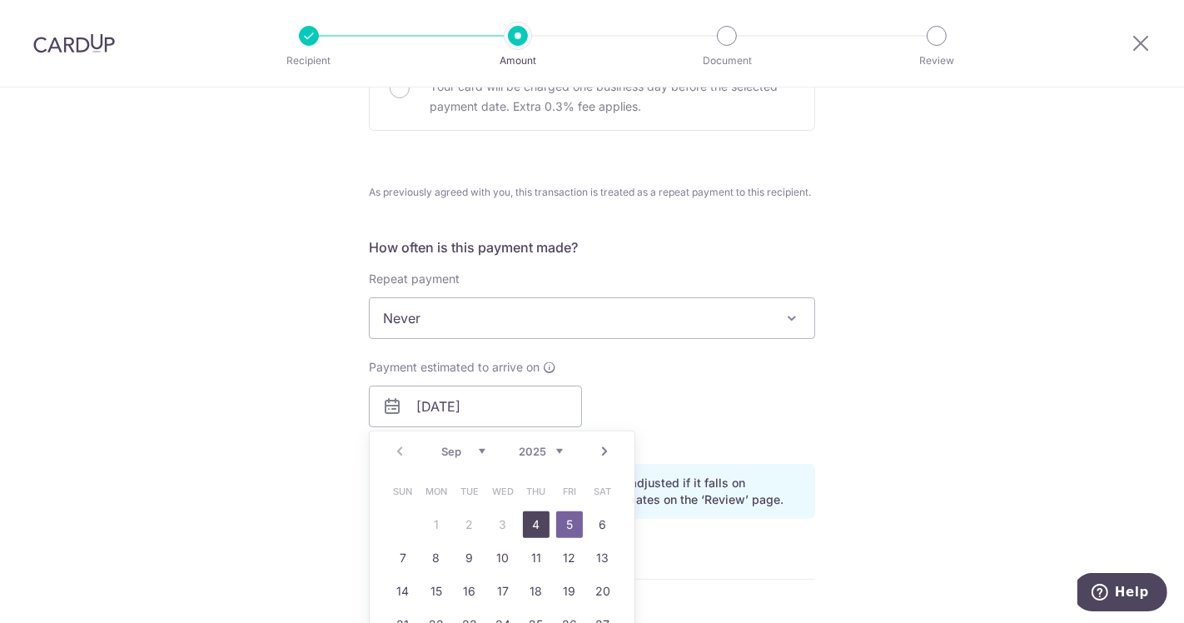
click at [537, 522] on link "4" at bounding box center [536, 524] width 27 height 27
type input "[DATE]"
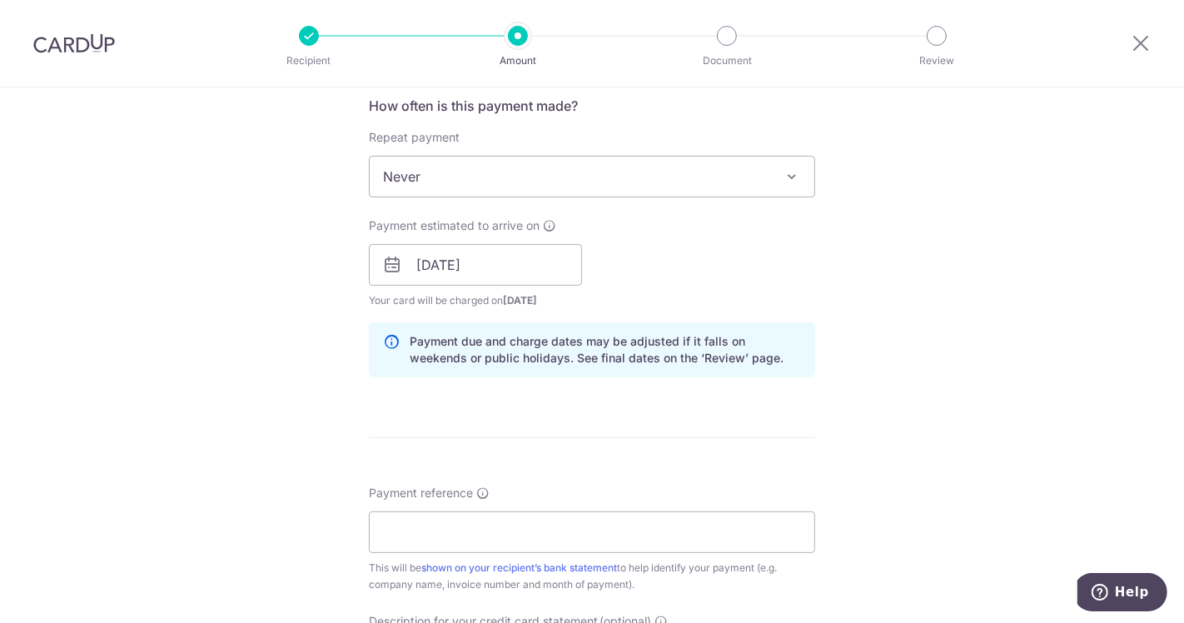
scroll to position [832, 0]
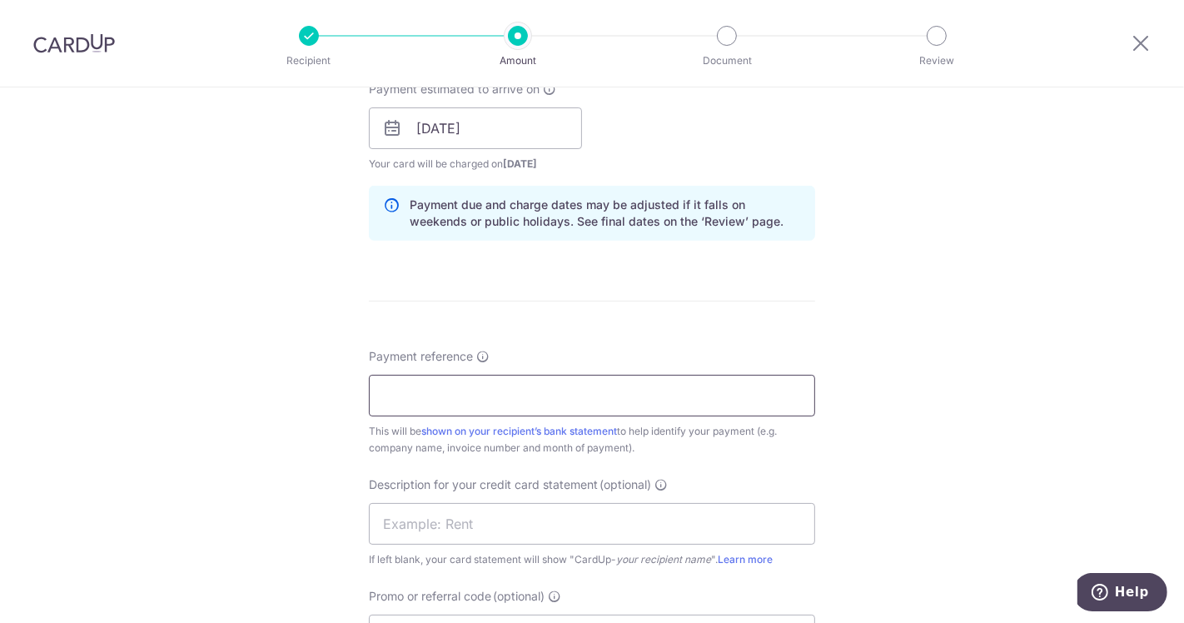
click at [447, 389] on input "Payment reference" at bounding box center [592, 396] width 446 height 42
click at [412, 393] on input "June2025 Dormtory" at bounding box center [592, 396] width 446 height 42
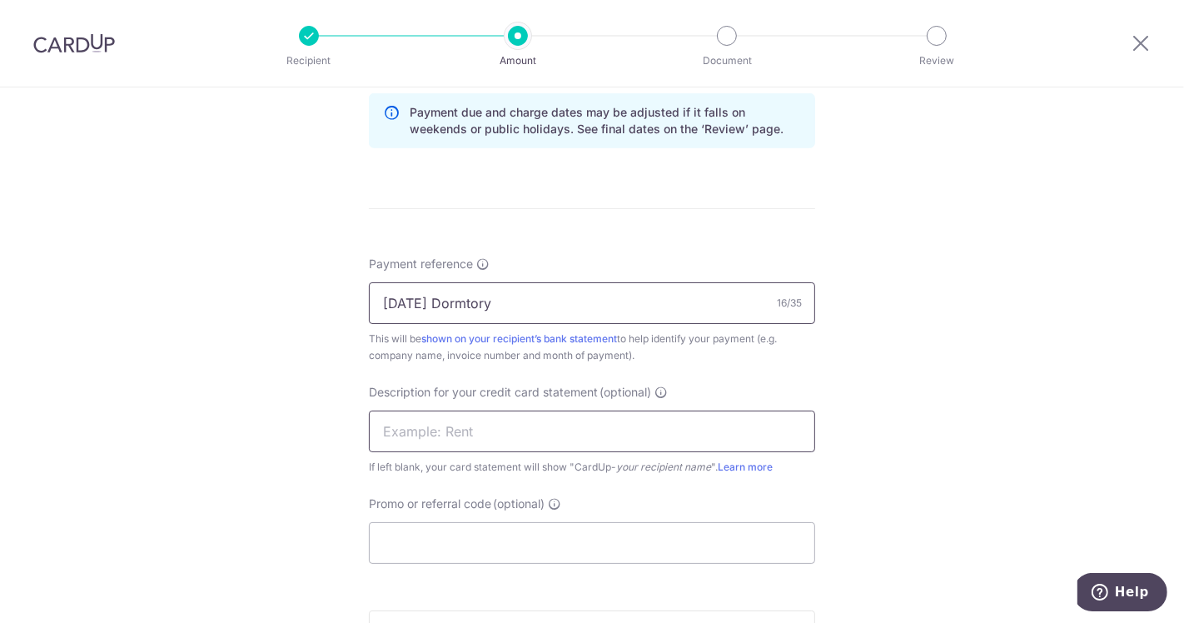
type input "[DATE] Dormtory"
click at [466, 436] on input "text" at bounding box center [592, 431] width 446 height 42
click at [471, 422] on input "Dormitory Jun25" at bounding box center [592, 431] width 446 height 42
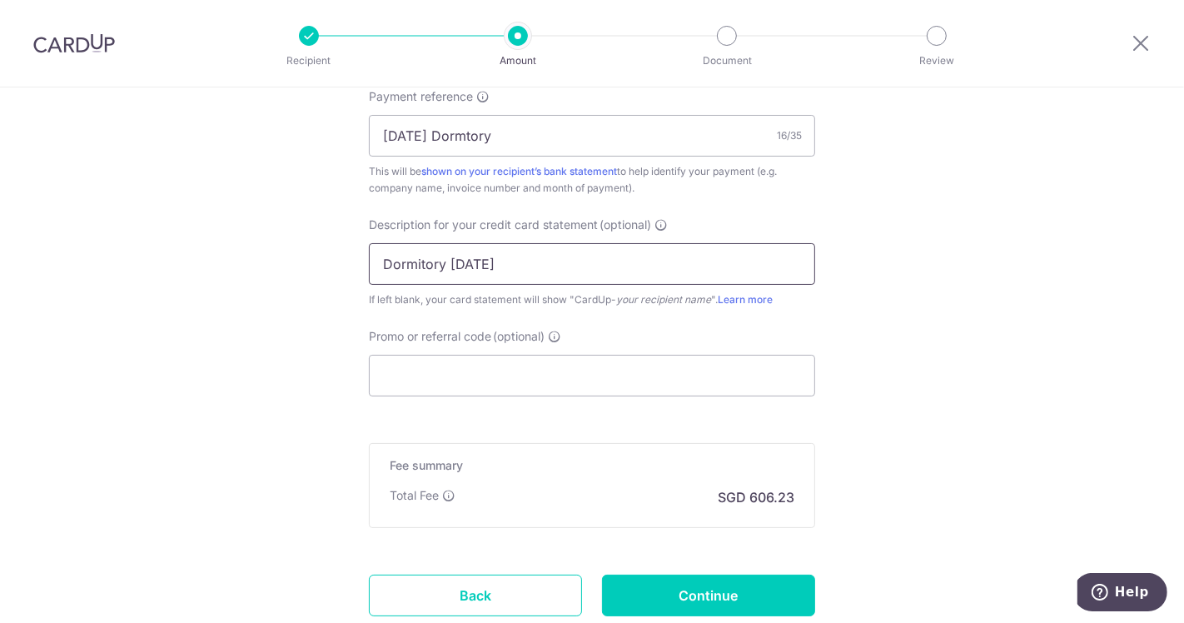
scroll to position [1110, 0]
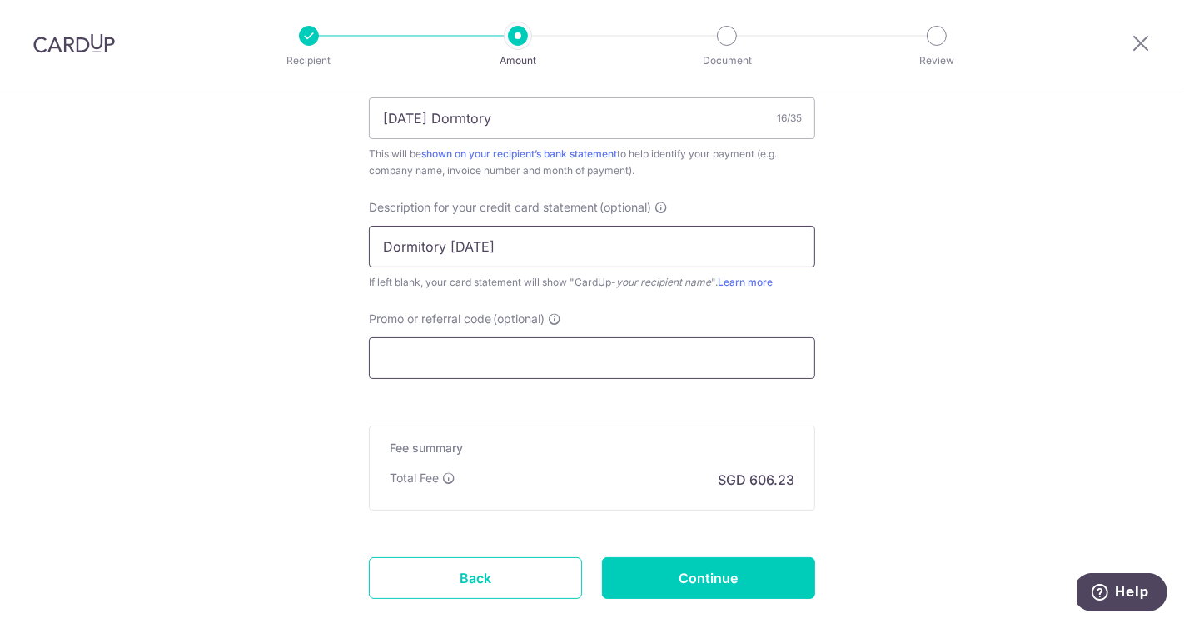
type input "Dormitory SEP25"
click at [559, 361] on input "Promo or referral code (optional)" at bounding box center [592, 358] width 446 height 42
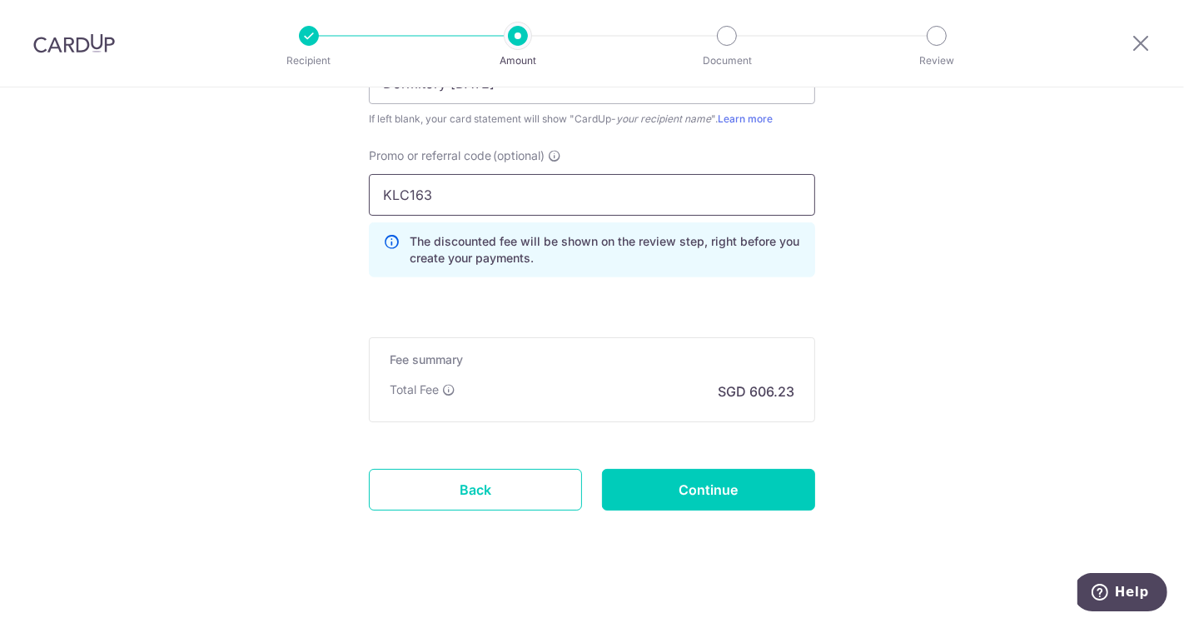
scroll to position [1281, 0]
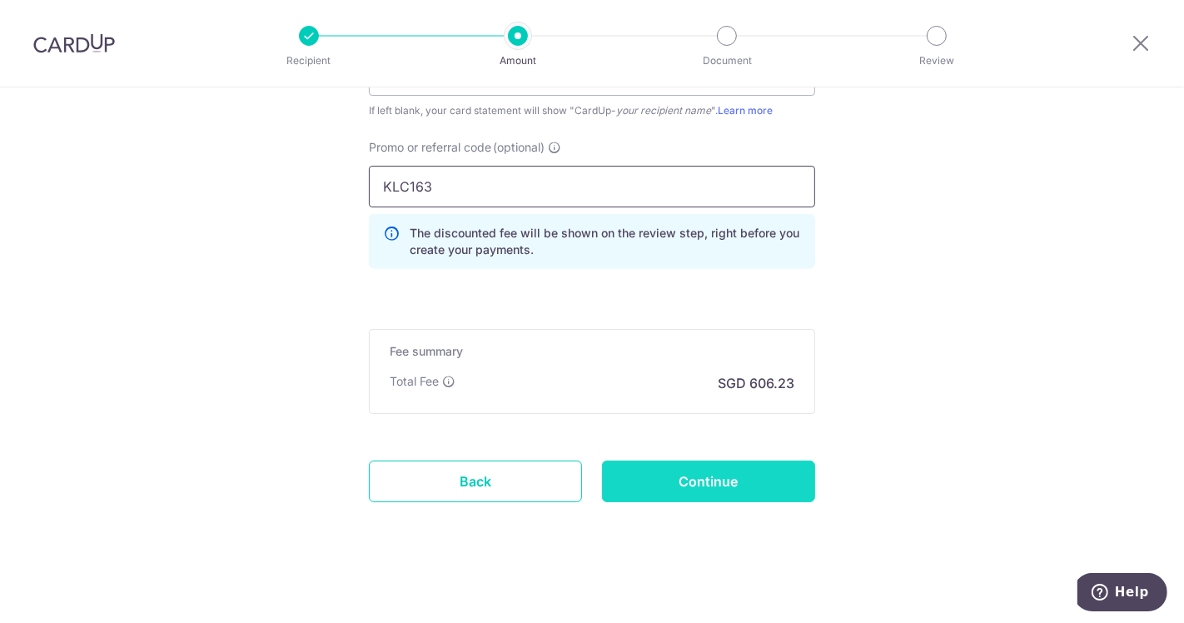
type input "KLC163"
click at [694, 481] on input "Continue" at bounding box center [708, 481] width 213 height 42
type input "Create Schedule"
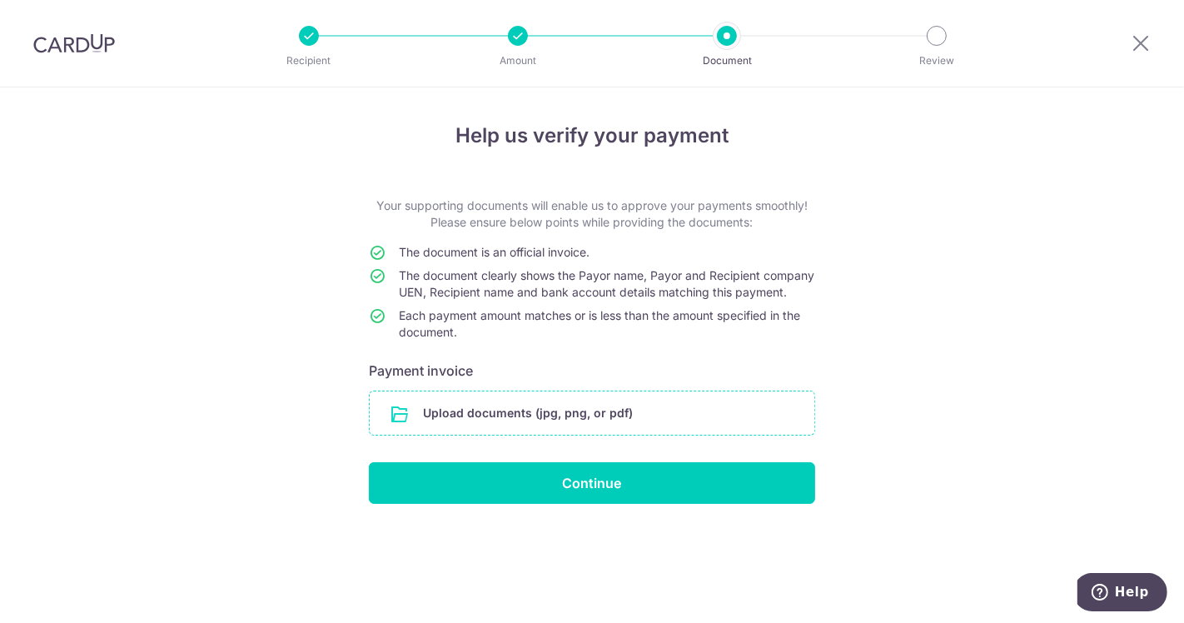
click at [618, 422] on input "file" at bounding box center [592, 412] width 445 height 43
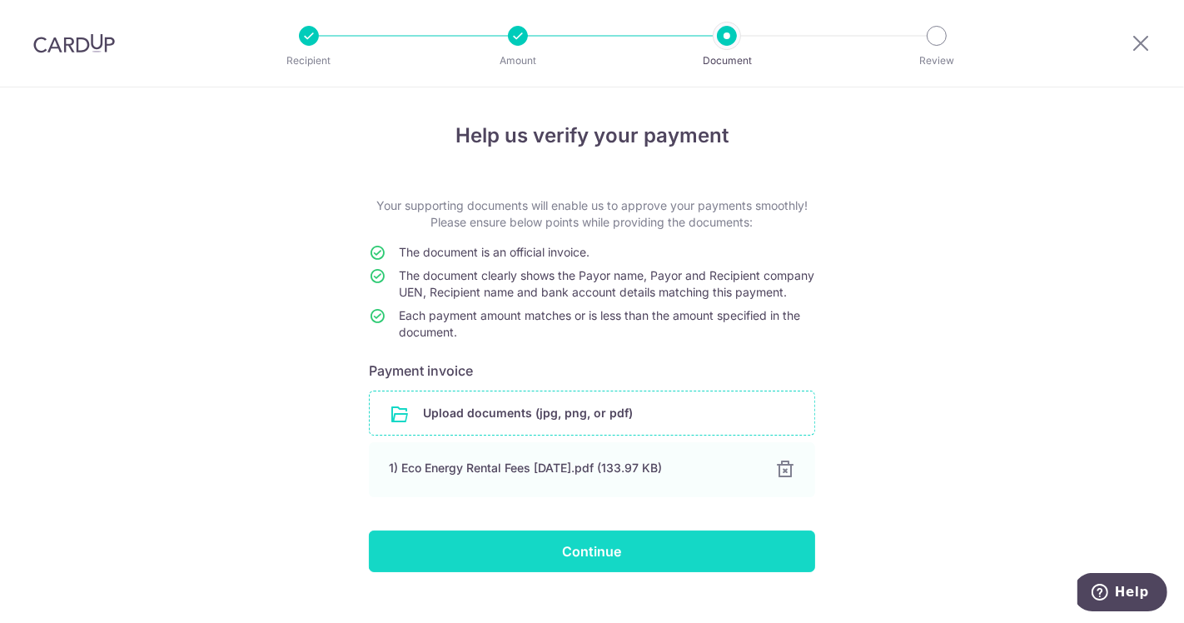
click at [584, 563] on input "Continue" at bounding box center [592, 551] width 446 height 42
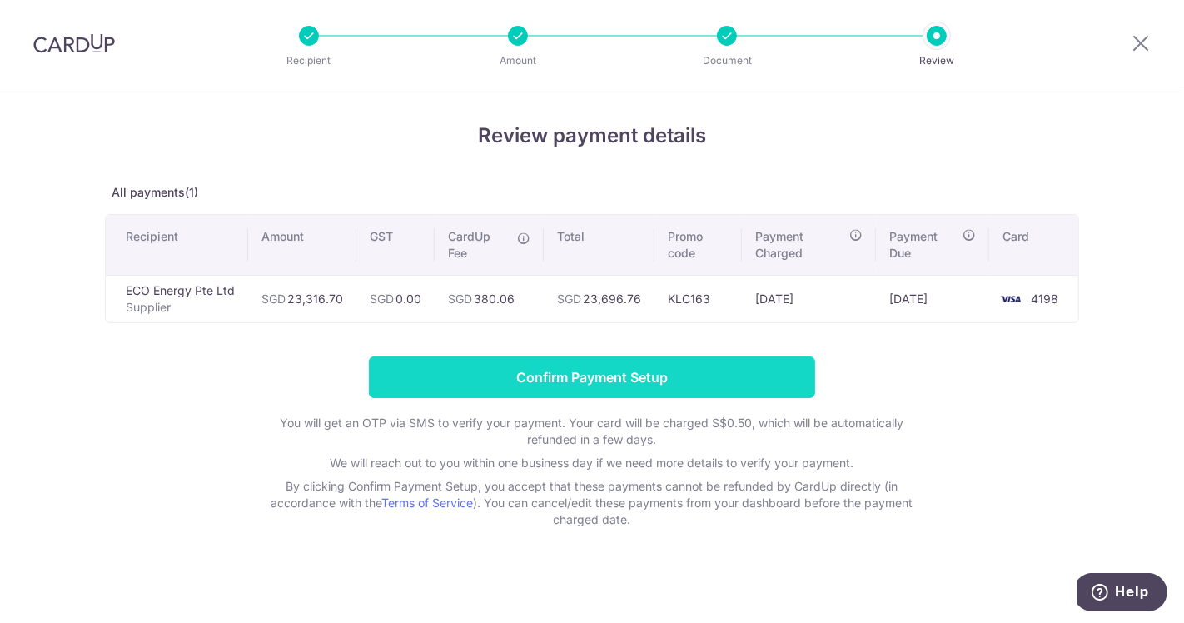
click at [585, 369] on input "Confirm Payment Setup" at bounding box center [592, 377] width 446 height 42
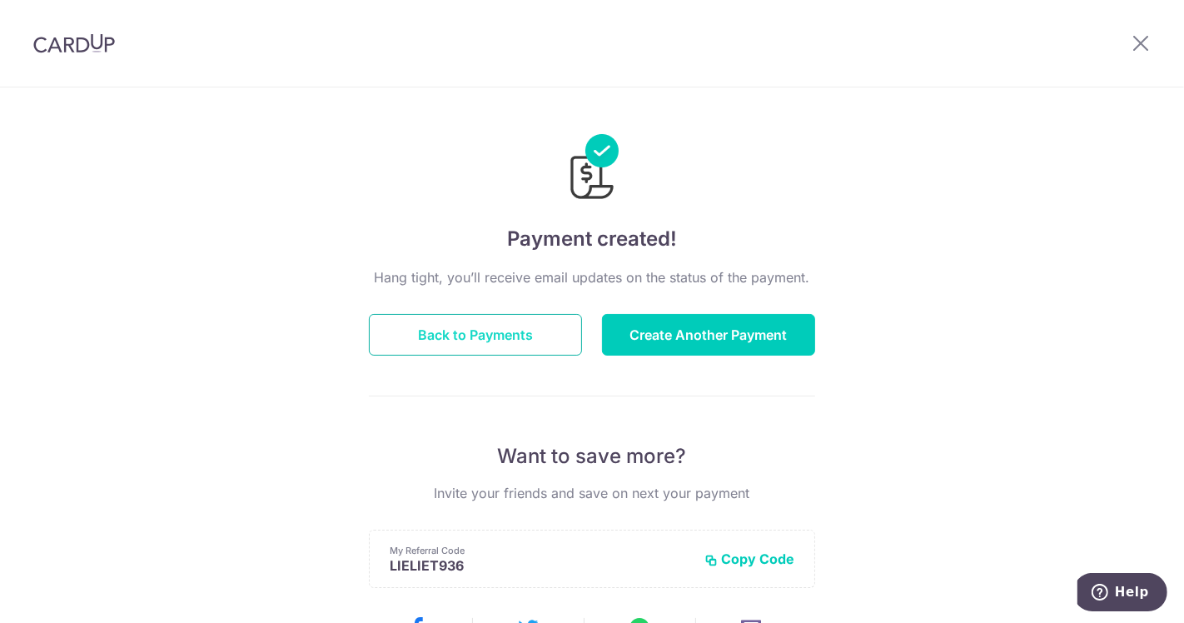
click at [447, 325] on button "Back to Payments" at bounding box center [475, 335] width 213 height 42
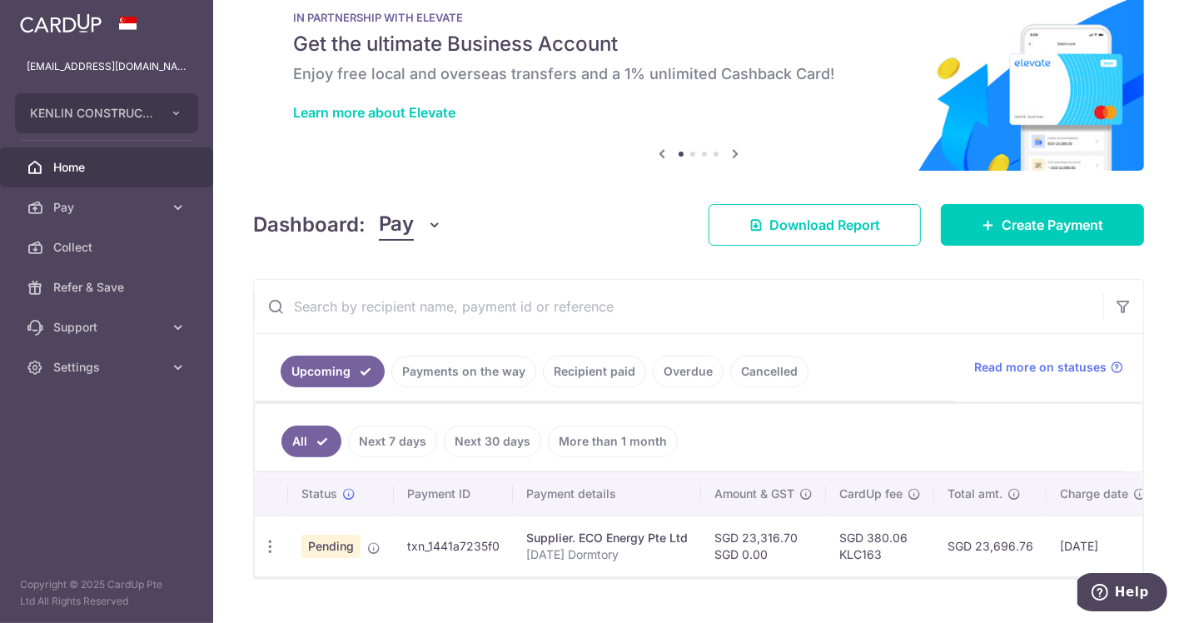
scroll to position [82, 0]
